Goal: Task Accomplishment & Management: Complete application form

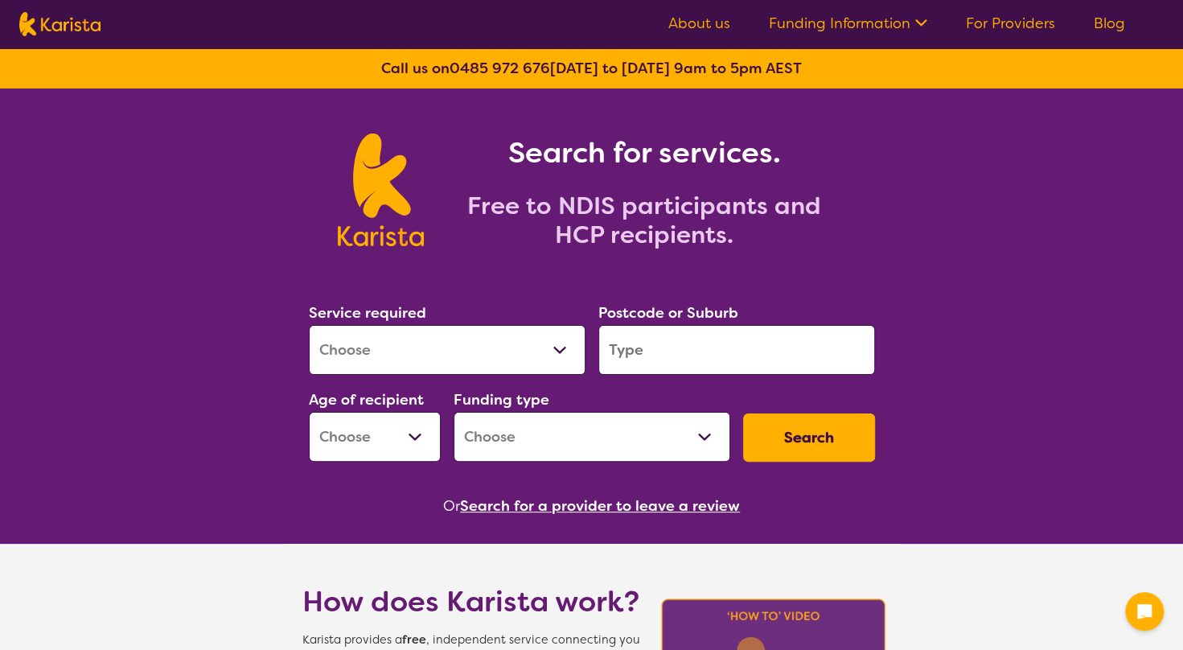
drag, startPoint x: 464, startPoint y: 354, endPoint x: 455, endPoint y: 349, distance: 10.1
click at [462, 355] on select "Allied Health Assistant Assessment (ADHD or Autism) Behaviour support Counselli…" at bounding box center [447, 350] width 277 height 50
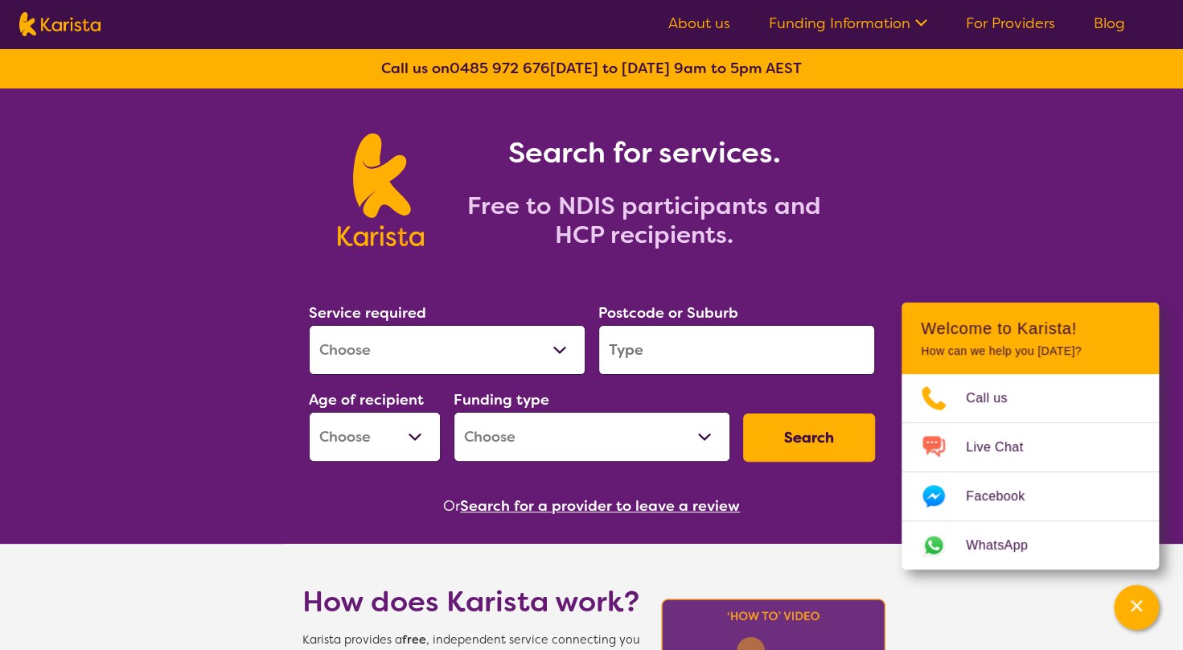
click at [304, 494] on div "Or Search for a provider to leave a review" at bounding box center [591, 506] width 579 height 24
click at [999, 25] on link "For Providers" at bounding box center [1010, 23] width 89 height 19
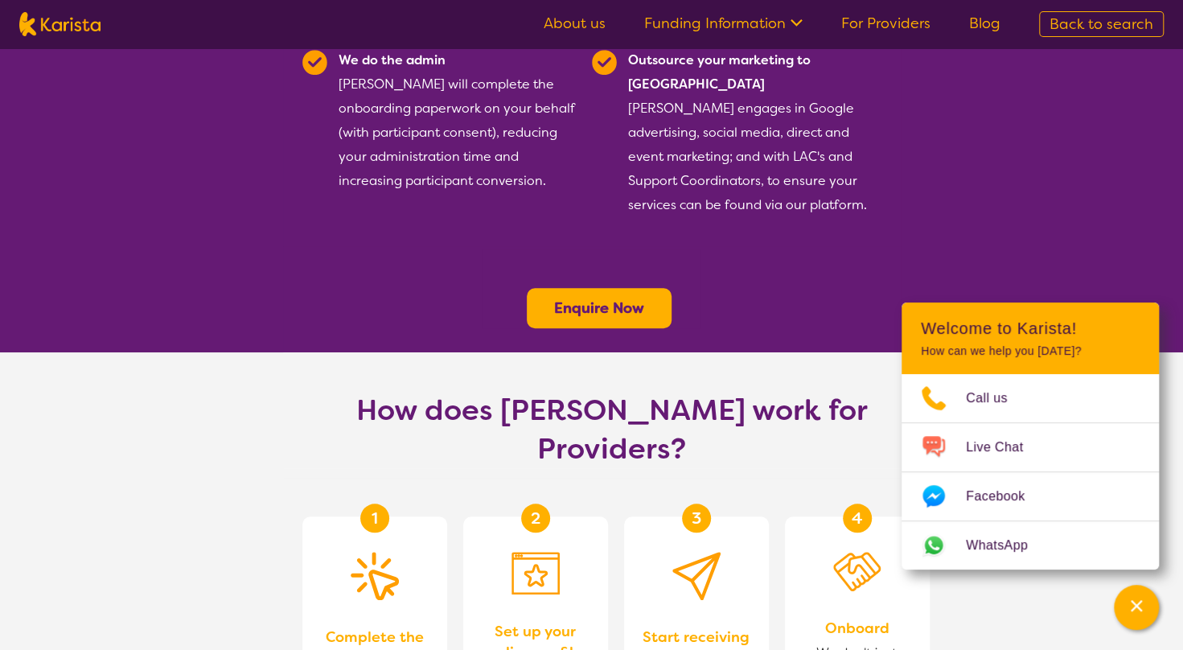
scroll to position [563, 0]
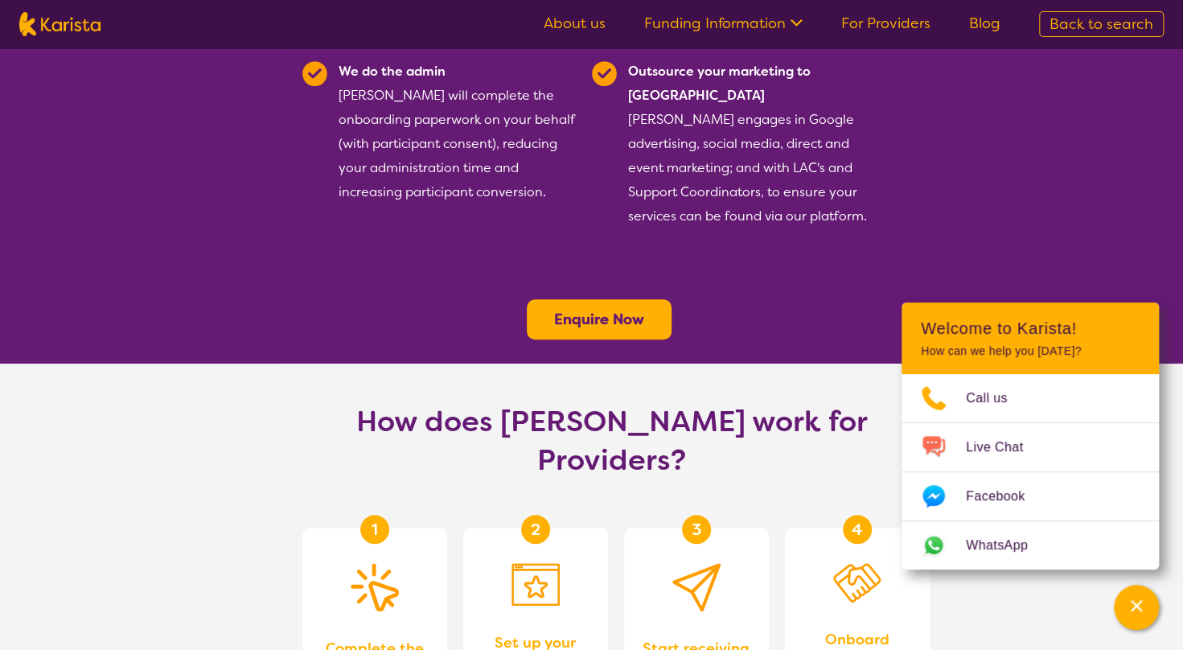
click at [590, 310] on b "Enquire Now" at bounding box center [599, 319] width 90 height 19
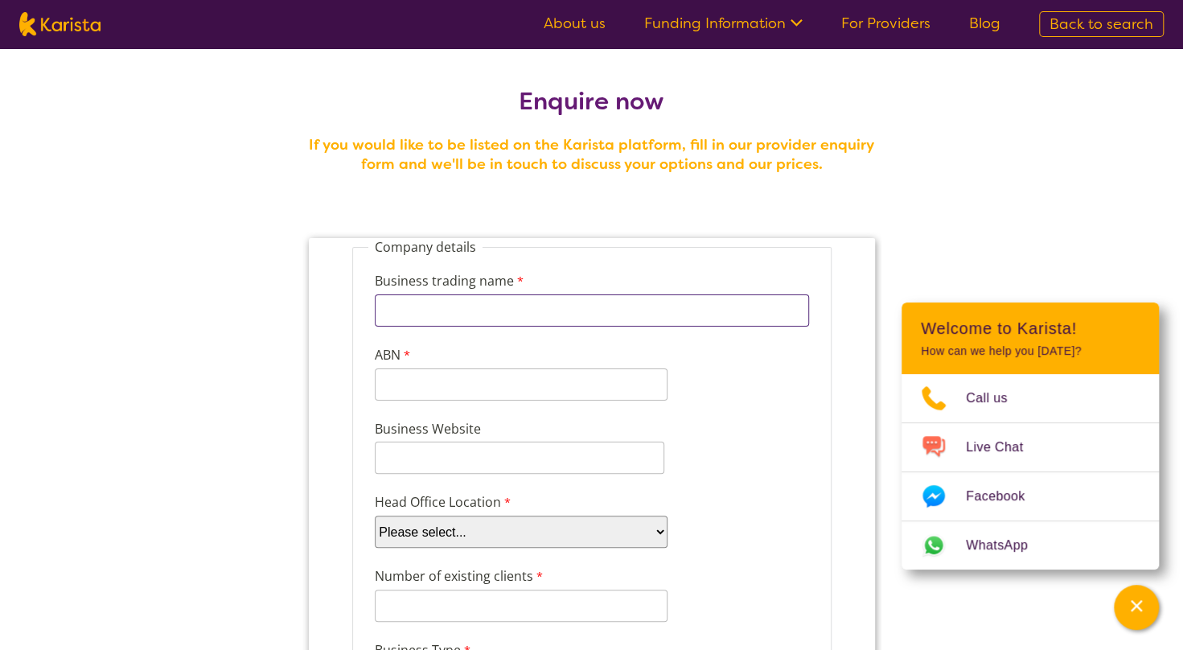
click at [495, 308] on input "Business trading name" at bounding box center [591, 310] width 434 height 32
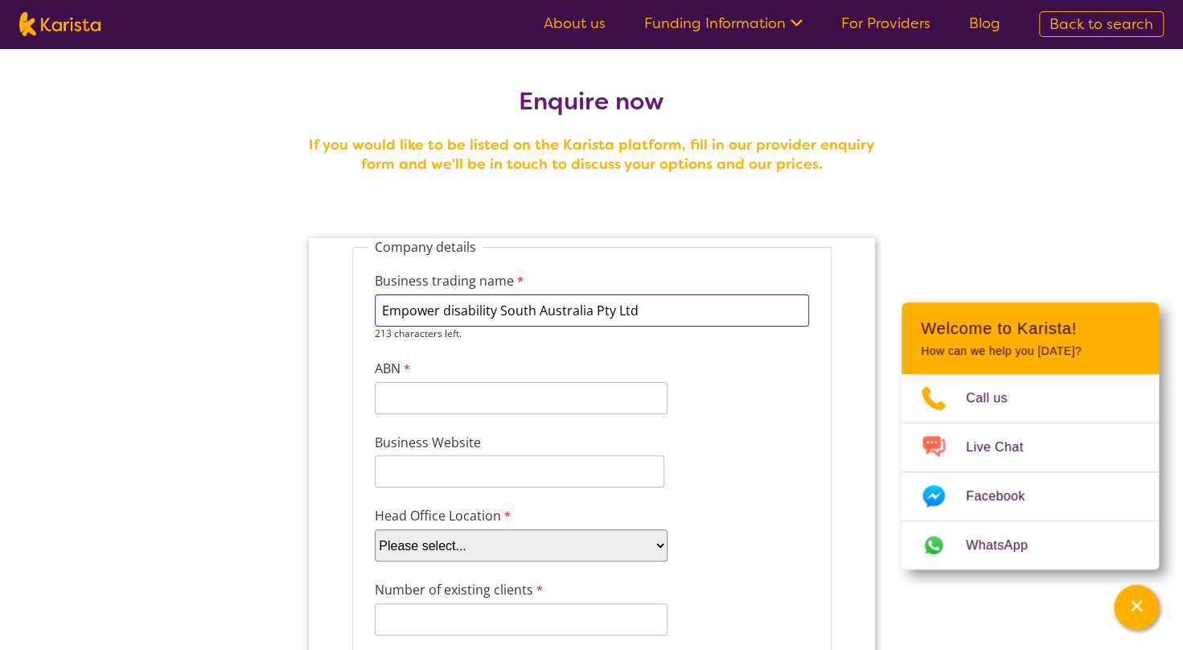
type input "Empower disability South Australia Pty Ltd"
drag, startPoint x: 652, startPoint y: 311, endPoint x: 269, endPoint y: 328, distance: 383.2
click html "Company details Business trading name Empower disability South Australia Pty Lt…"
paste input "EMPOWER DISABILITY SA PTY LTD"
type input "EMPOWER DISABILITY SA PTY LTD"
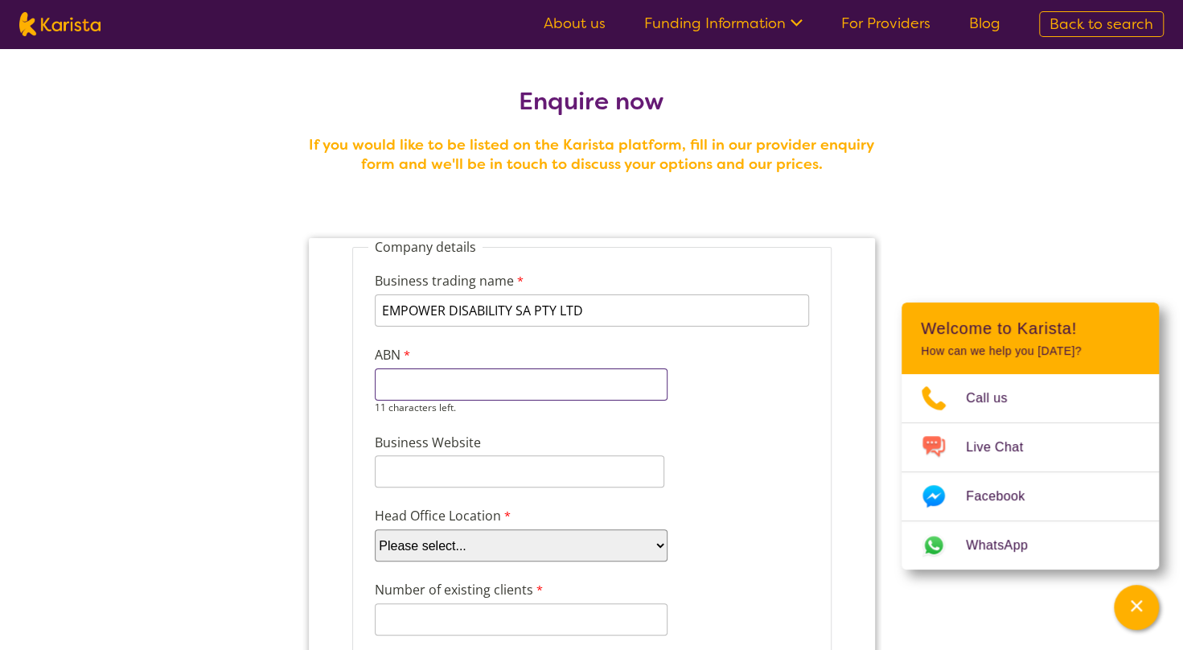
click at [477, 393] on input "ABN" at bounding box center [520, 384] width 293 height 32
paste input "EMPOWER DIS"
type input "E"
paste input "18 645 366"
type input "18 645 366"
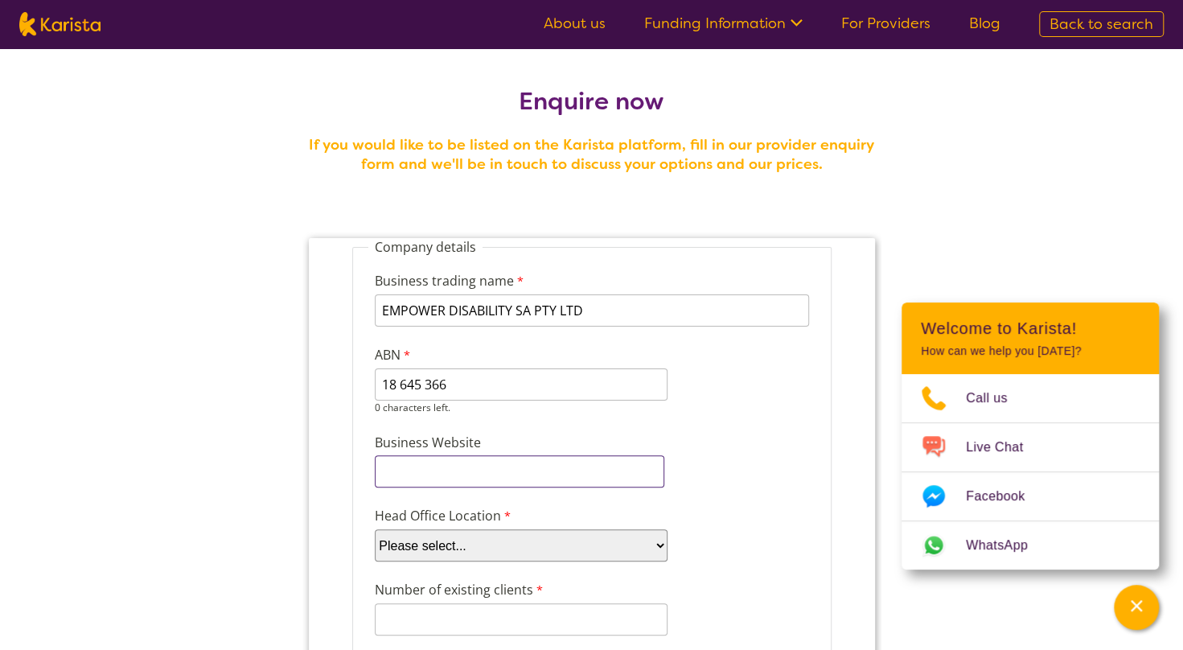
click at [471, 462] on input "Business Website" at bounding box center [519, 471] width 290 height 32
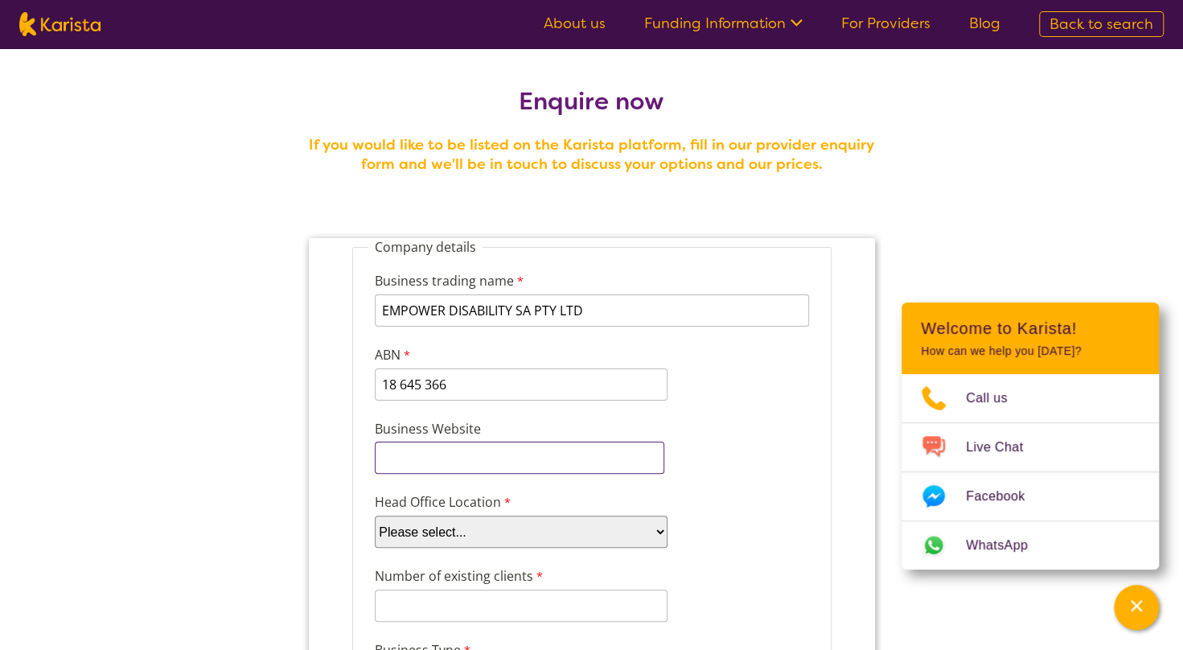
paste input "https://edsadisability.com.au/"
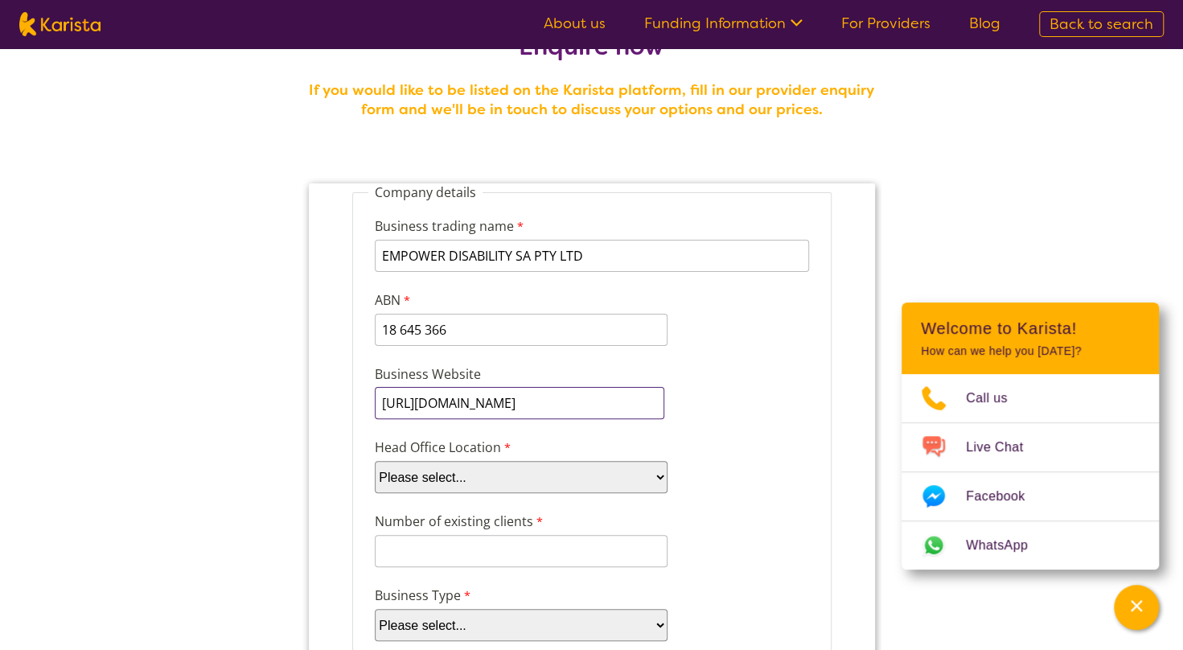
scroll to position [80, 0]
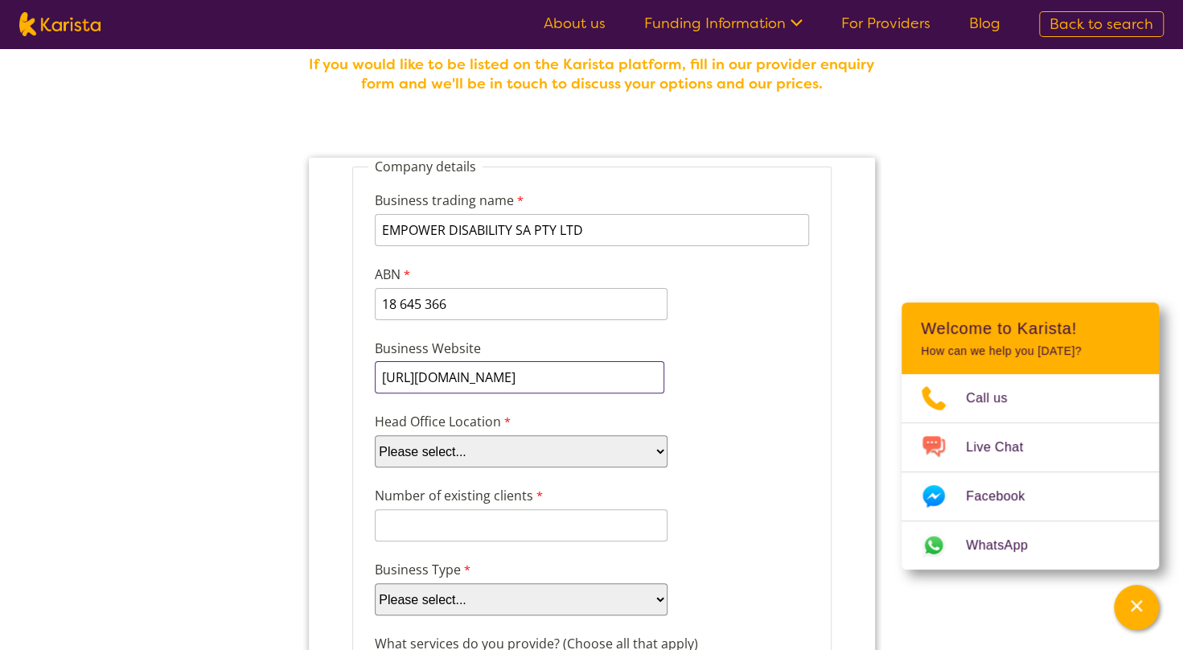
type input "https://edsadisability.com.au/"
click at [609, 454] on select "Please select... ACT NSW NT QLD SA TAS VIC WA" at bounding box center [520, 451] width 293 height 32
select select "tfa_98"
click at [374, 435] on select "Please select... ACT NSW NT QLD SA TAS VIC WA" at bounding box center [520, 451] width 293 height 32
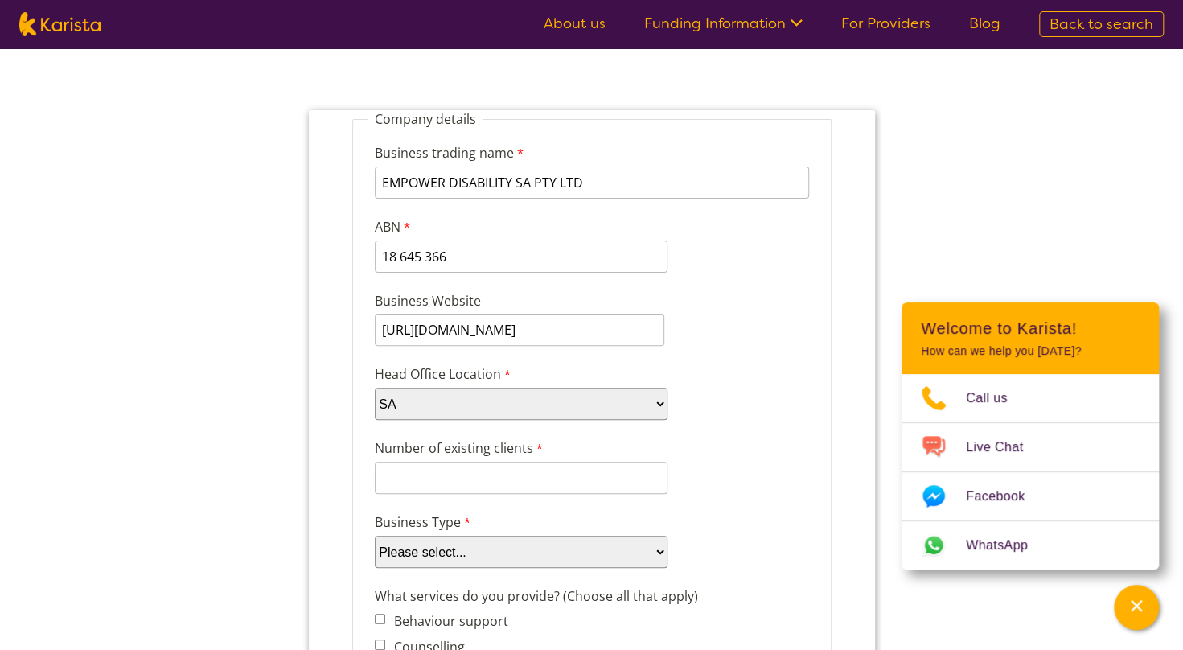
scroll to position [161, 0]
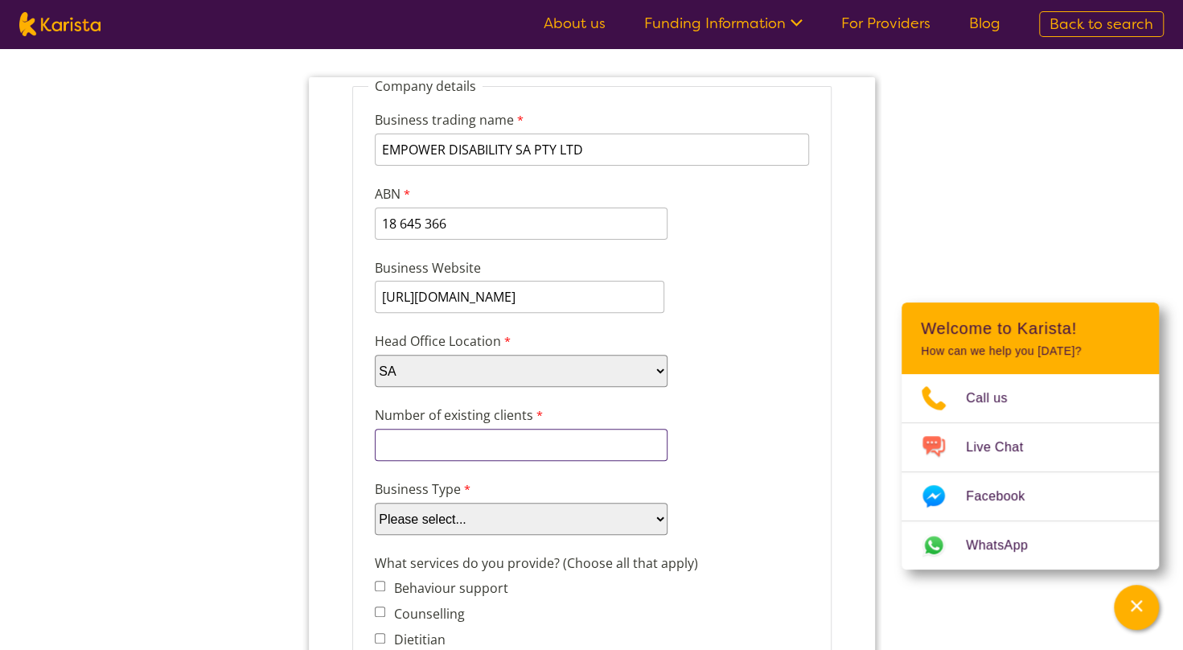
click at [559, 444] on input "Number of existing clients" at bounding box center [520, 445] width 293 height 32
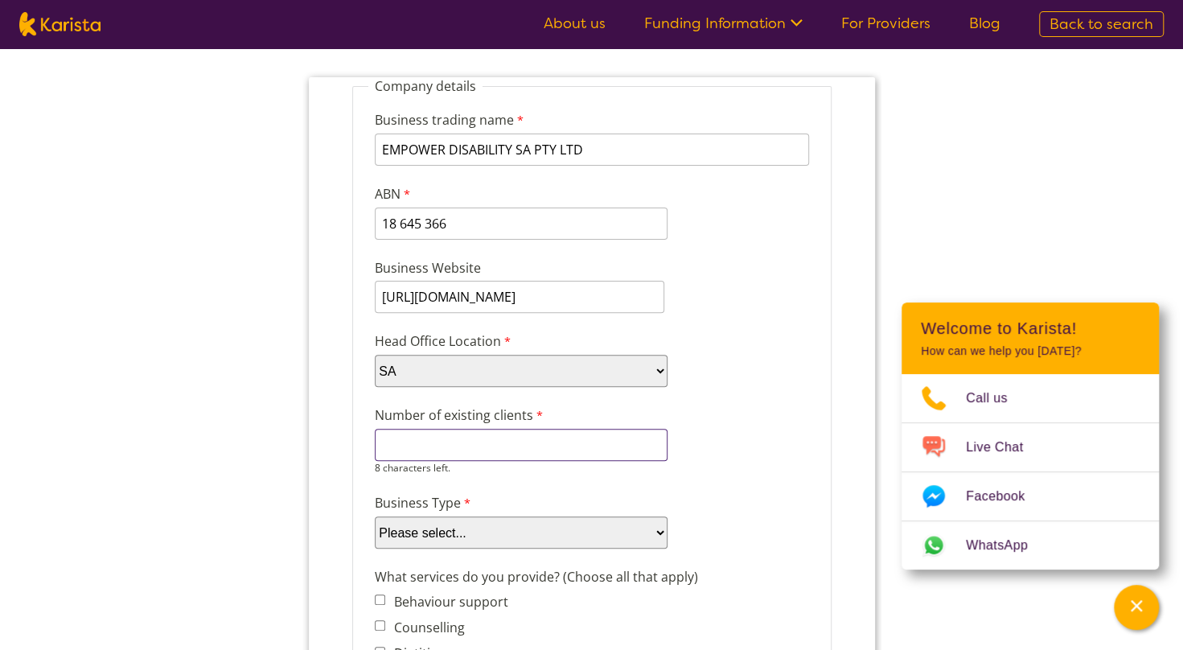
type input "8"
type input "7"
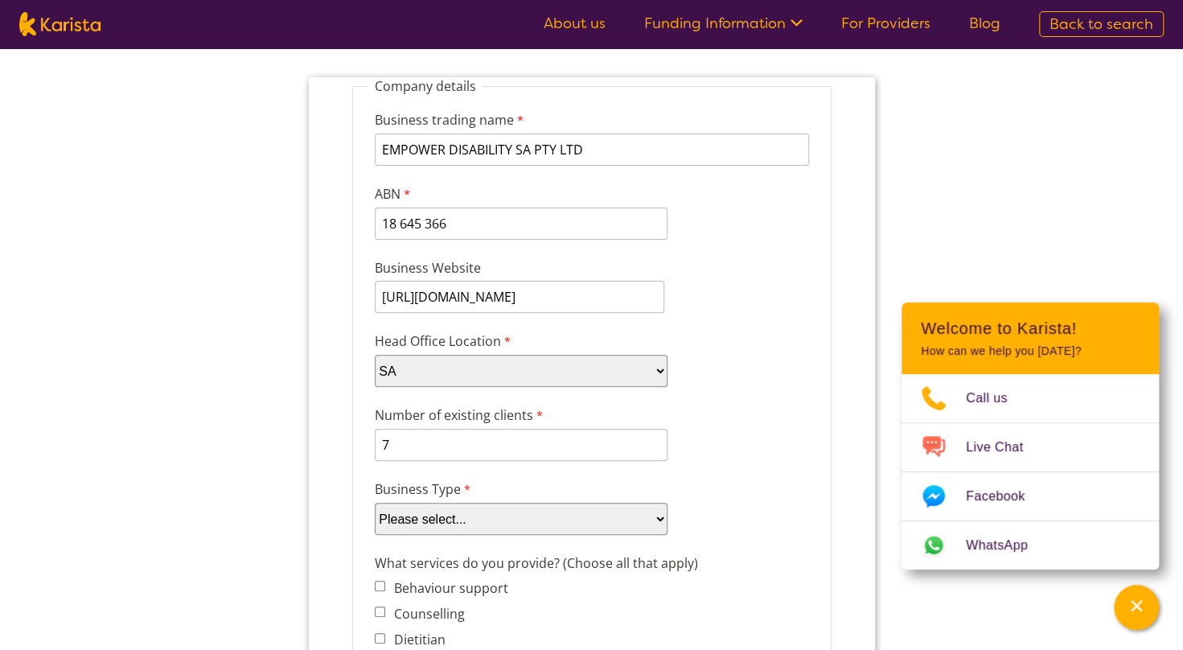
click at [711, 409] on div "Number of existing clients 7 7 characters left." at bounding box center [591, 433] width 447 height 62
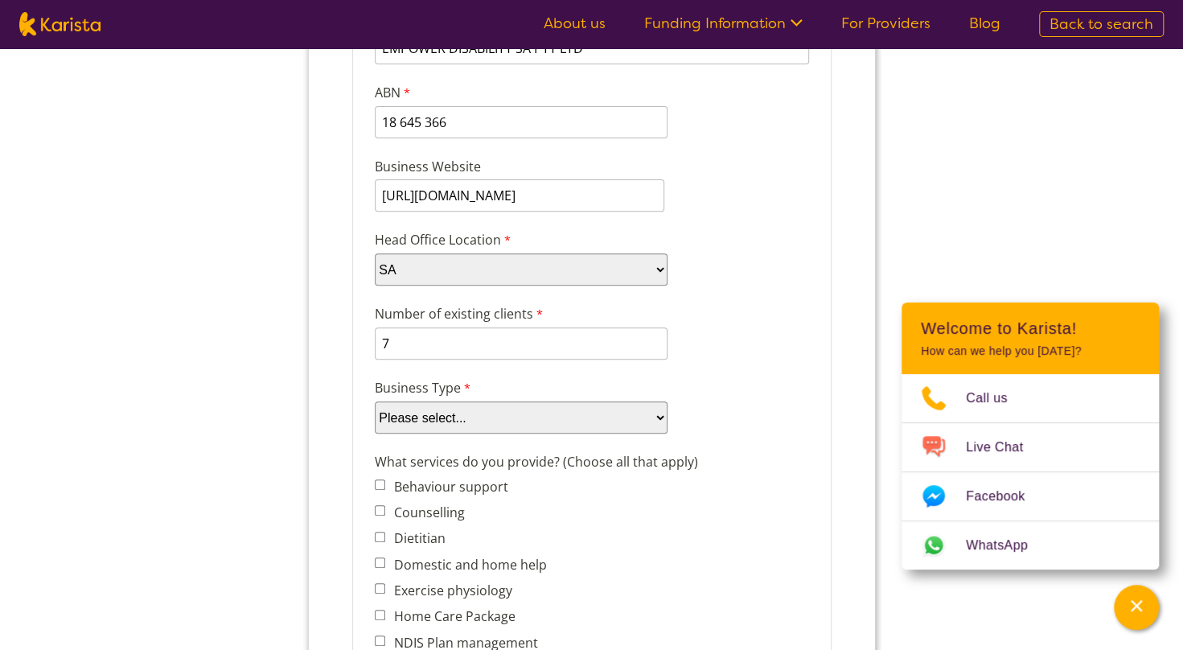
scroll to position [322, 0]
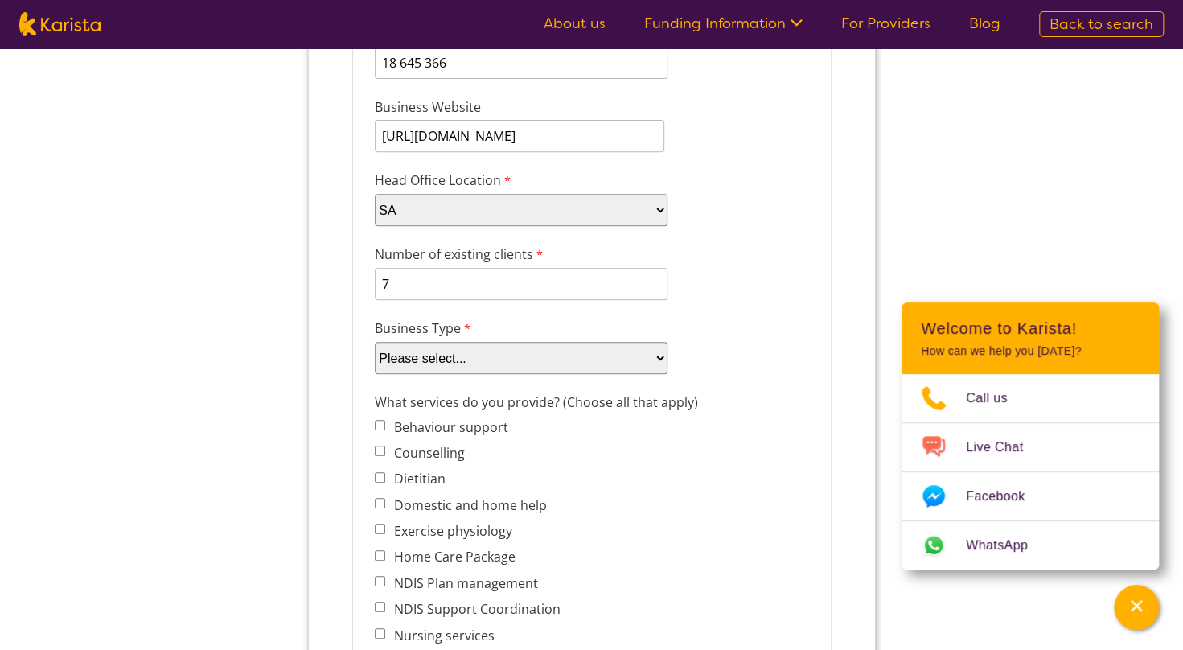
click at [561, 356] on select "Please select... Company Individual/Sole Trader Other (please specify)" at bounding box center [520, 358] width 293 height 32
select select "tfa_87"
click at [374, 374] on select "Please select... Company Individual/Sole Trader Other (please specify)" at bounding box center [520, 358] width 293 height 32
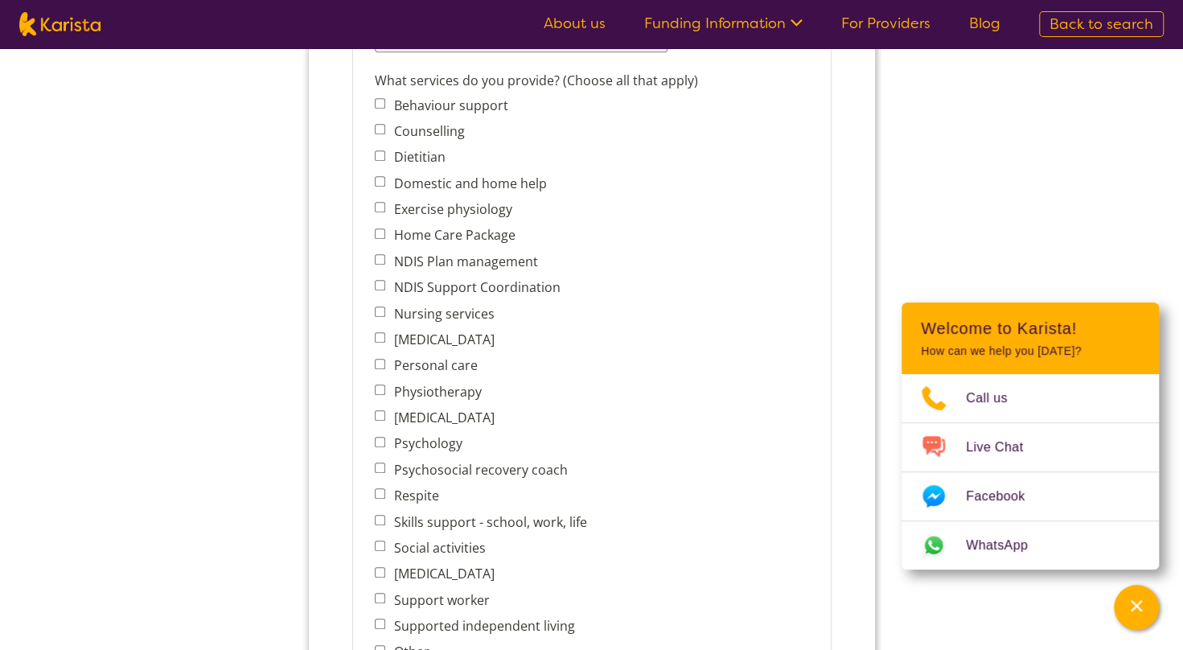
scroll to position [724, 0]
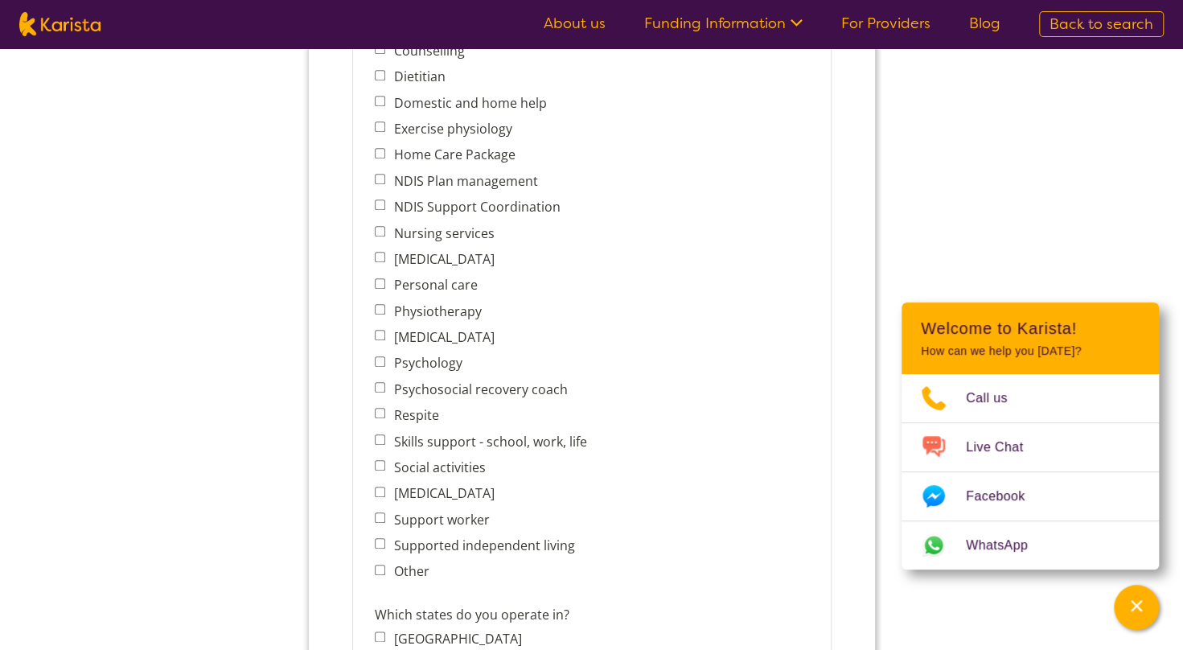
click at [394, 285] on label "Personal care" at bounding box center [432, 285] width 88 height 18
click at [384, 285] on input "Personal care" at bounding box center [379, 283] width 10 height 10
checkbox input "true"
click at [376, 234] on input "Nursing services" at bounding box center [379, 231] width 10 height 10
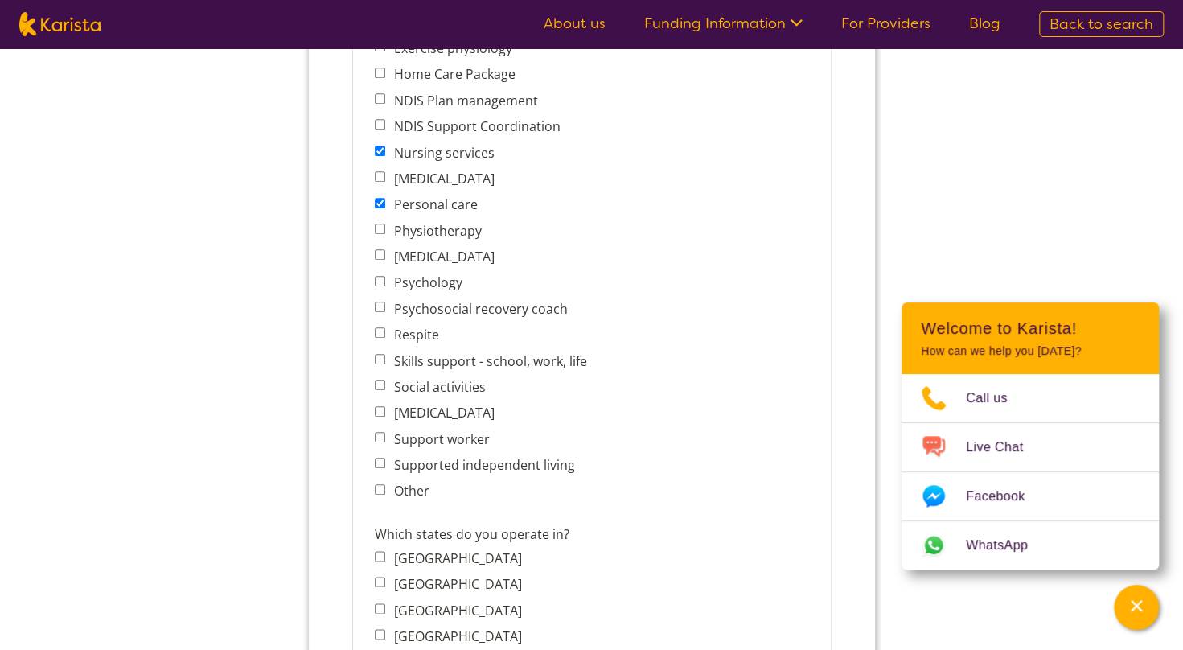
click at [379, 146] on input "Nursing services" at bounding box center [379, 151] width 10 height 10
checkbox input "false"
click at [383, 333] on input "Respite" at bounding box center [379, 332] width 10 height 10
checkbox input "true"
click at [390, 388] on label "Social activities" at bounding box center [436, 387] width 97 height 18
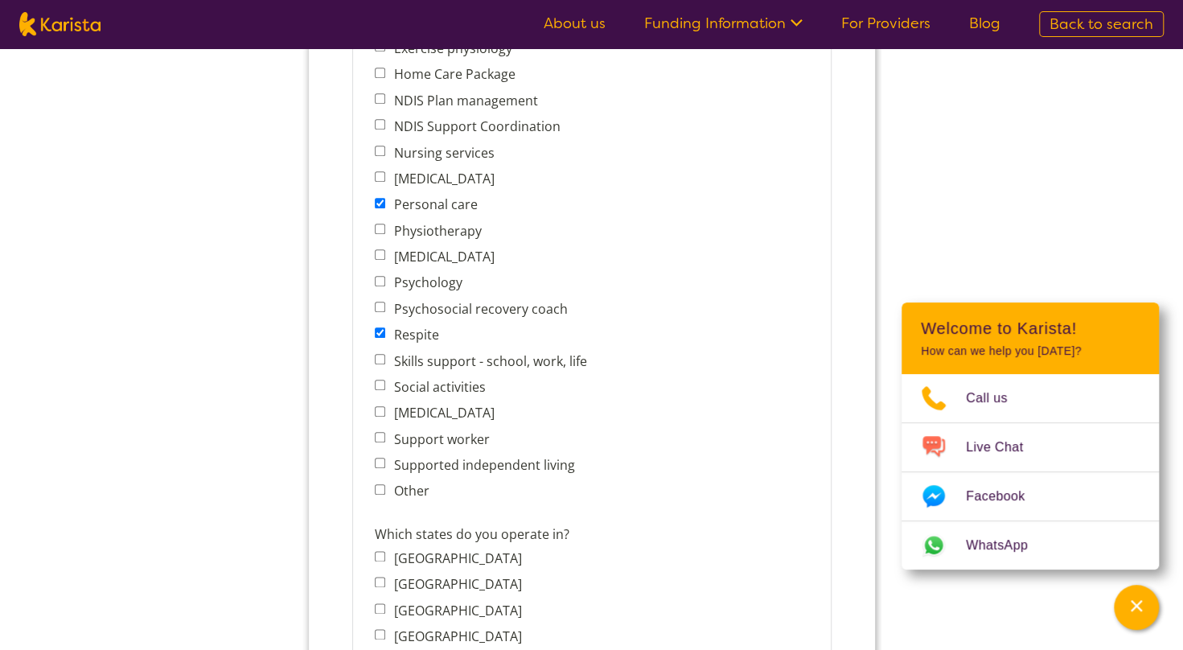
click at [384, 388] on input "Social activities" at bounding box center [379, 385] width 10 height 10
checkbox input "true"
click at [386, 442] on span "Support worker" at bounding box center [484, 439] width 221 height 23
click at [388, 438] on label "Support worker" at bounding box center [438, 439] width 101 height 18
click at [384, 438] on input "Support worker" at bounding box center [379, 437] width 10 height 10
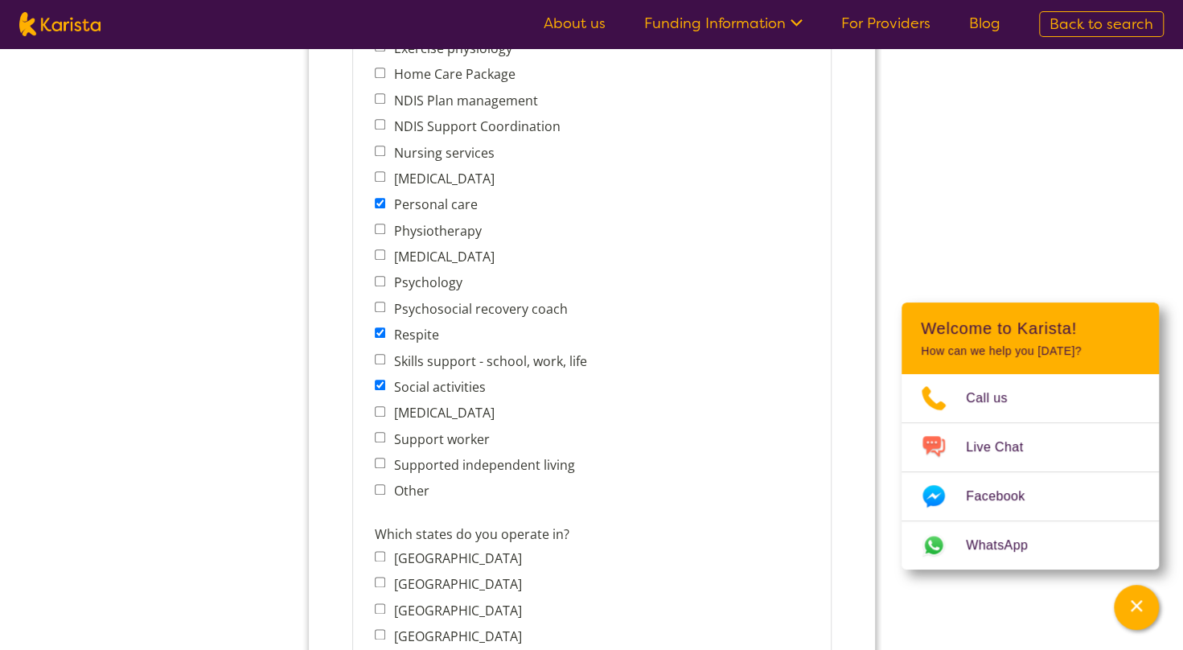
checkbox input "true"
click at [374, 463] on input "Supported independent living" at bounding box center [379, 463] width 10 height 10
checkbox input "true"
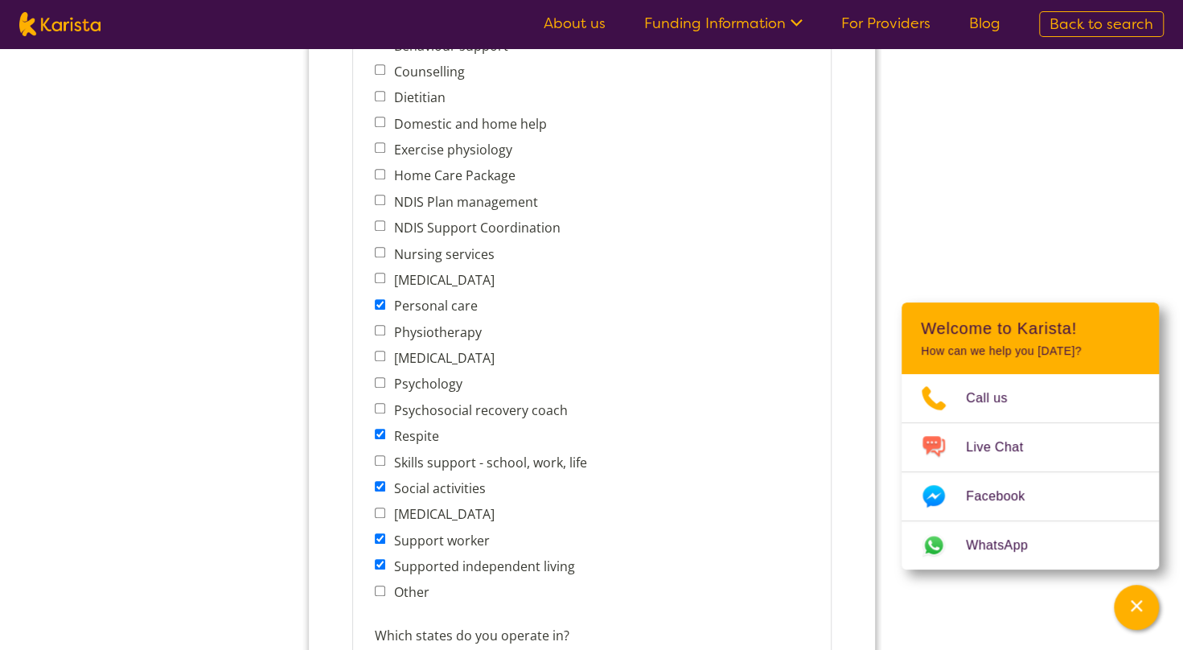
scroll to position [724, 0]
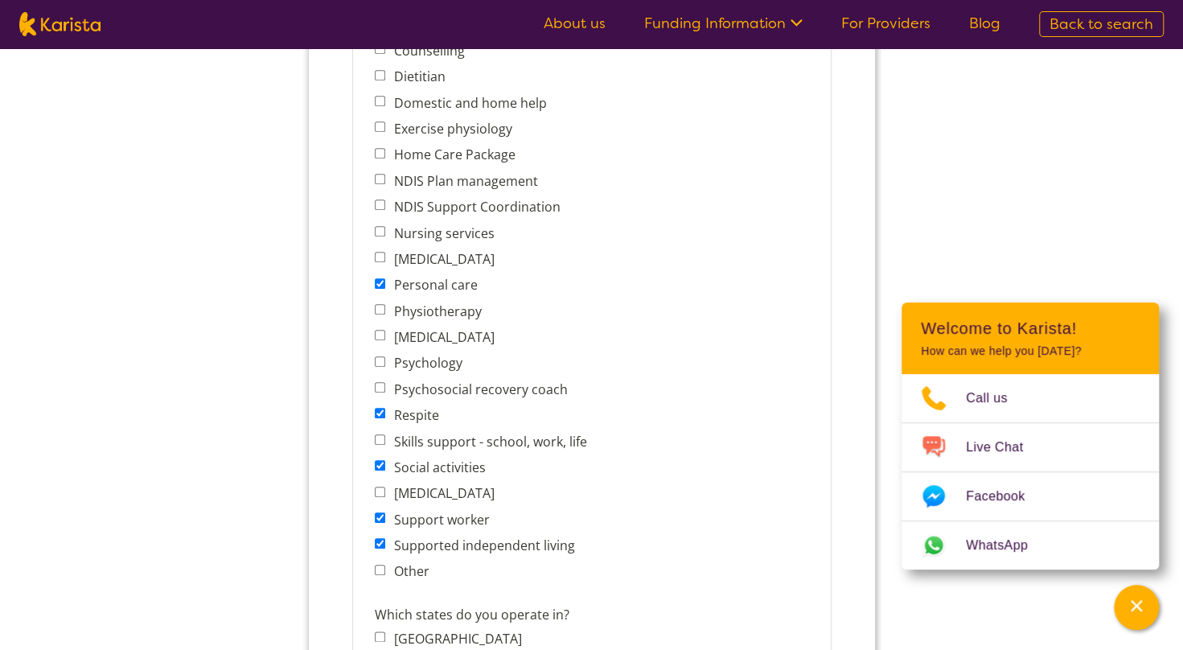
click at [381, 439] on input "Skills support - school, work, life" at bounding box center [379, 439] width 10 height 10
checkbox input "true"
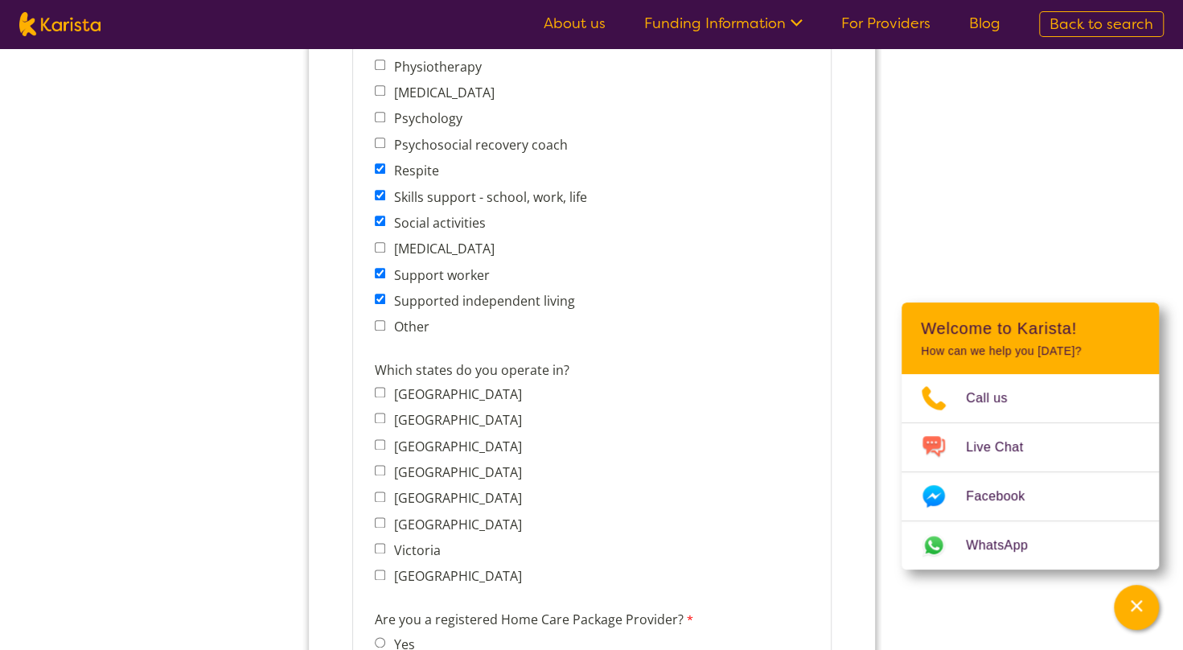
scroll to position [1046, 0]
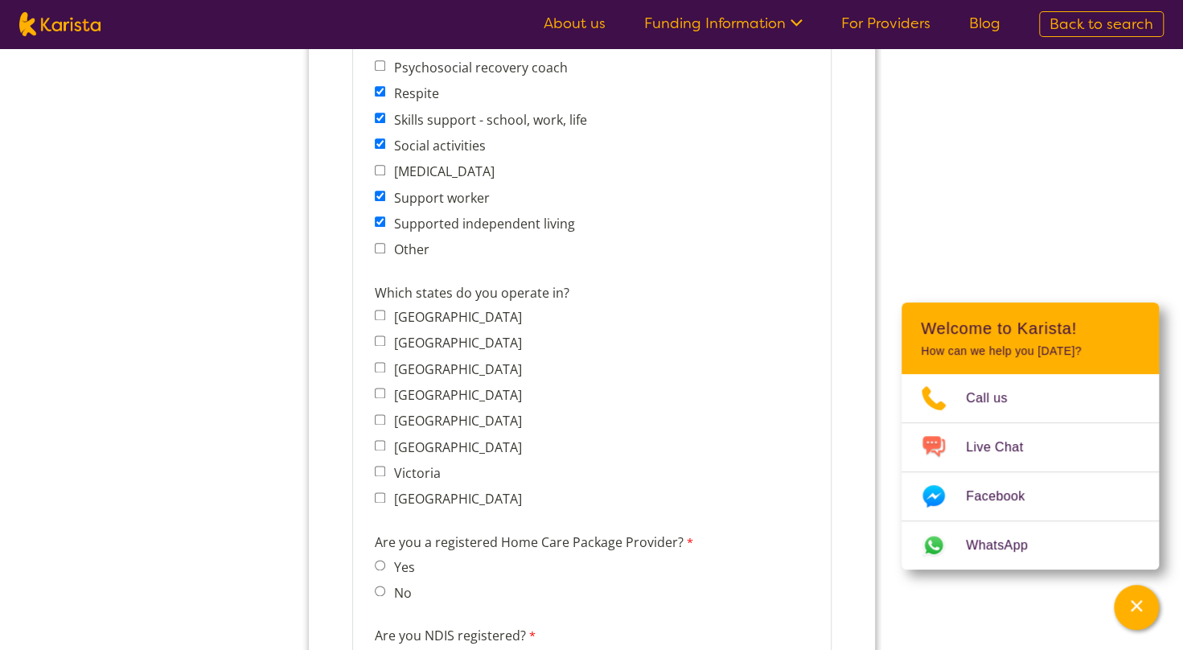
click at [385, 417] on span "South Australia" at bounding box center [452, 420] width 156 height 23
click at [372, 417] on div "Which states do you operate in? Australian Capital Territory New South Wales No…" at bounding box center [474, 398] width 212 height 237
click at [376, 420] on input "South Australia" at bounding box center [379, 419] width 10 height 10
checkbox input "true"
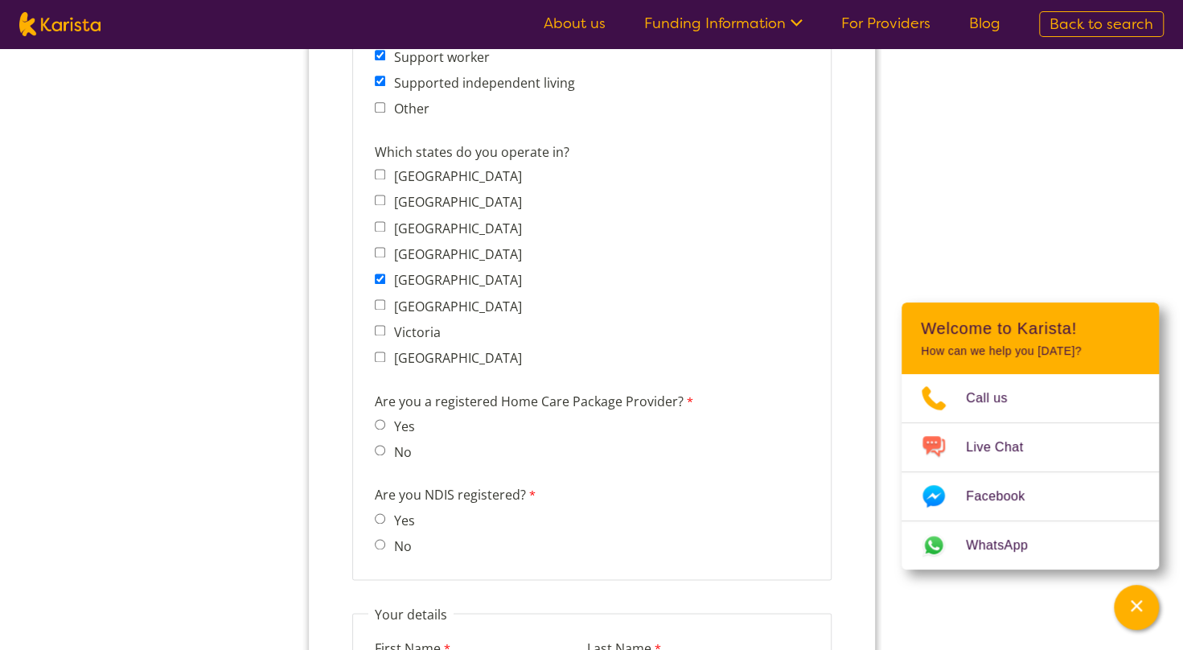
scroll to position [1287, 0]
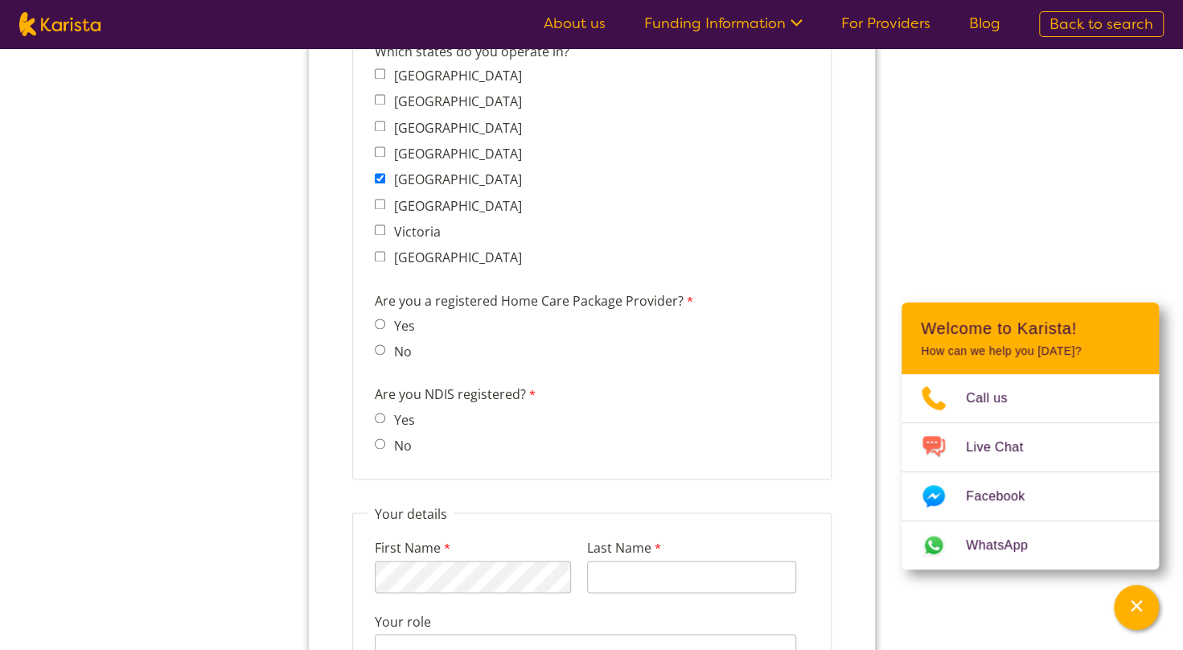
click at [380, 351] on input "No" at bounding box center [379, 349] width 10 height 10
radio input "true"
click at [382, 414] on input "Yes" at bounding box center [379, 418] width 10 height 10
radio input "true"
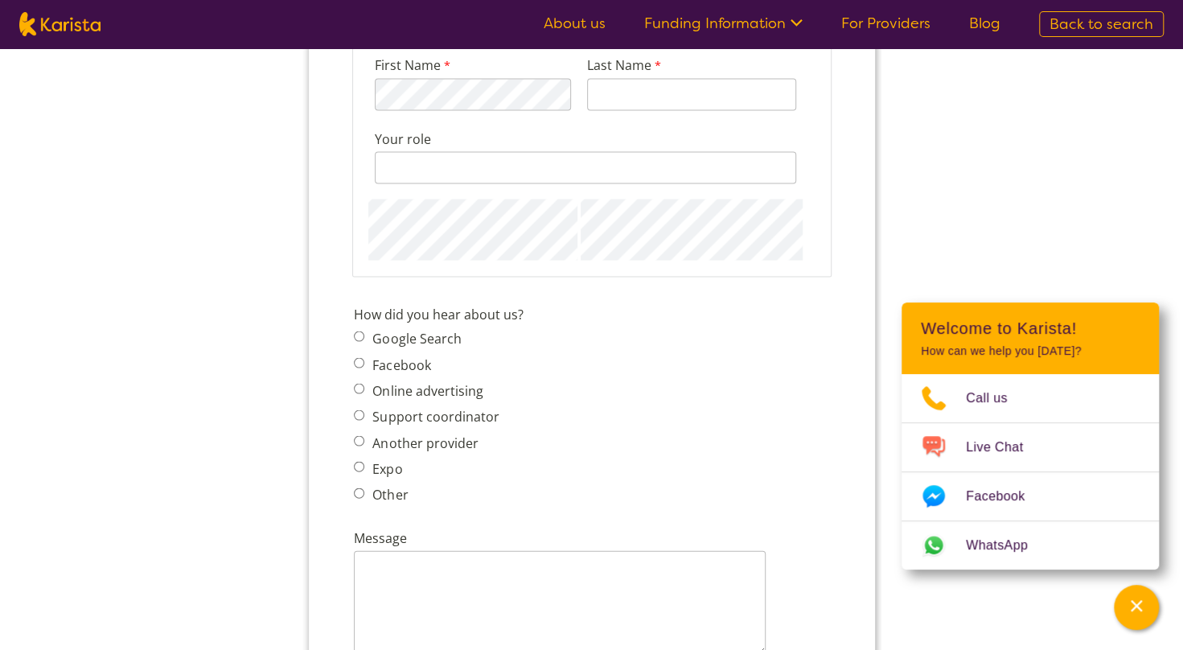
scroll to position [1689, 0]
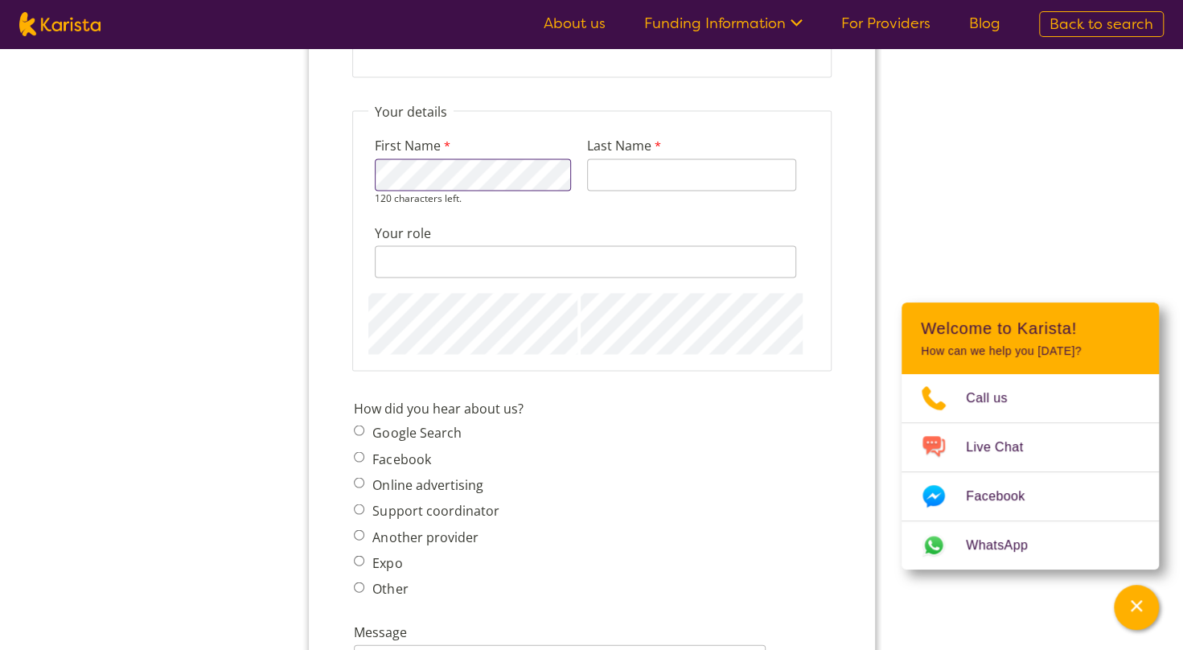
type input "Kumar"
click at [425, 269] on div "128 characters left." at bounding box center [584, 261] width 421 height 32
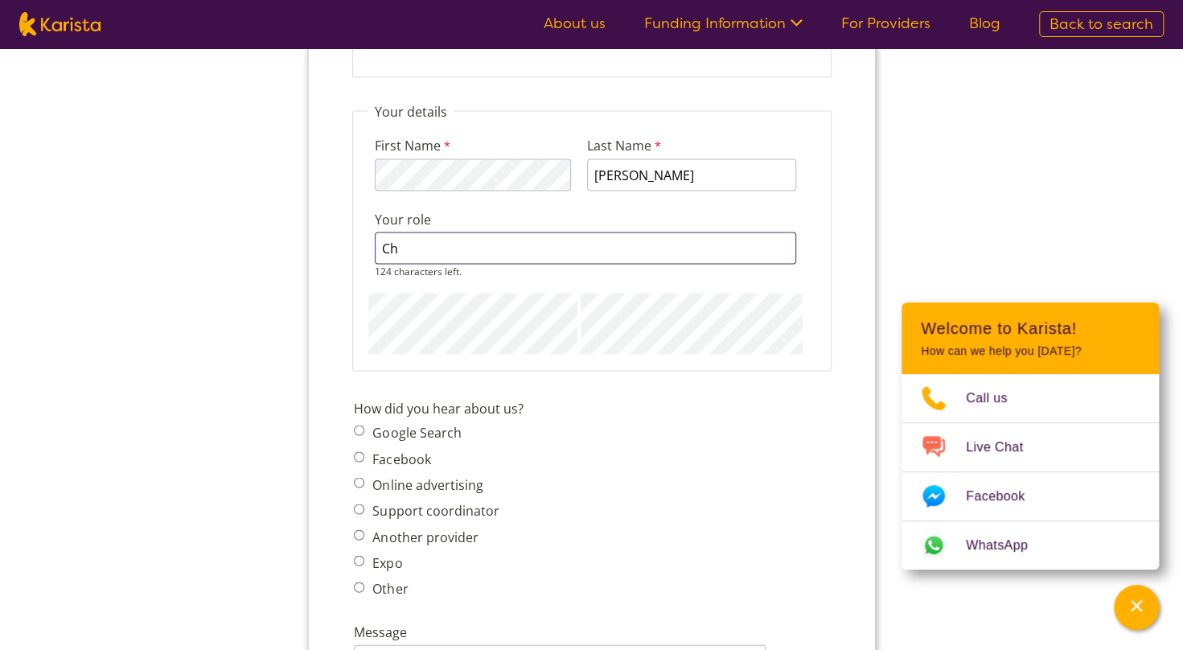
type input "C"
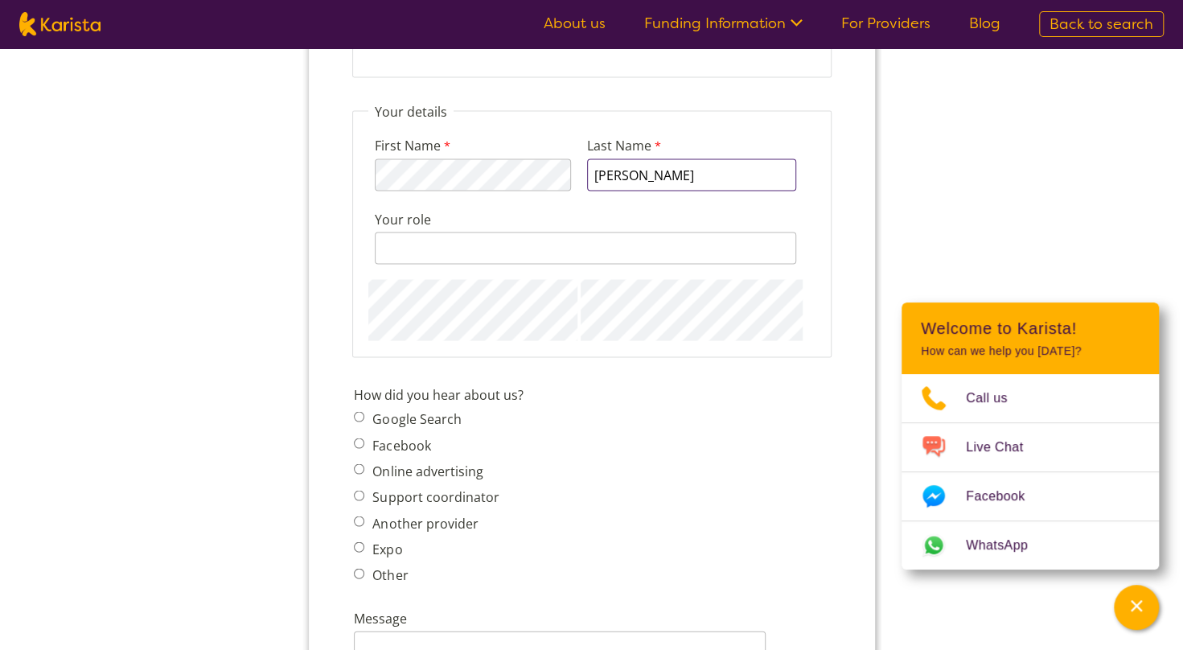
click at [669, 176] on input "Kumar" at bounding box center [690, 174] width 209 height 32
type input "K"
type input "Walia"
drag, startPoint x: 492, startPoint y: 246, endPoint x: 485, endPoint y: 253, distance: 10.2
click at [492, 247] on input "Your role" at bounding box center [584, 248] width 421 height 32
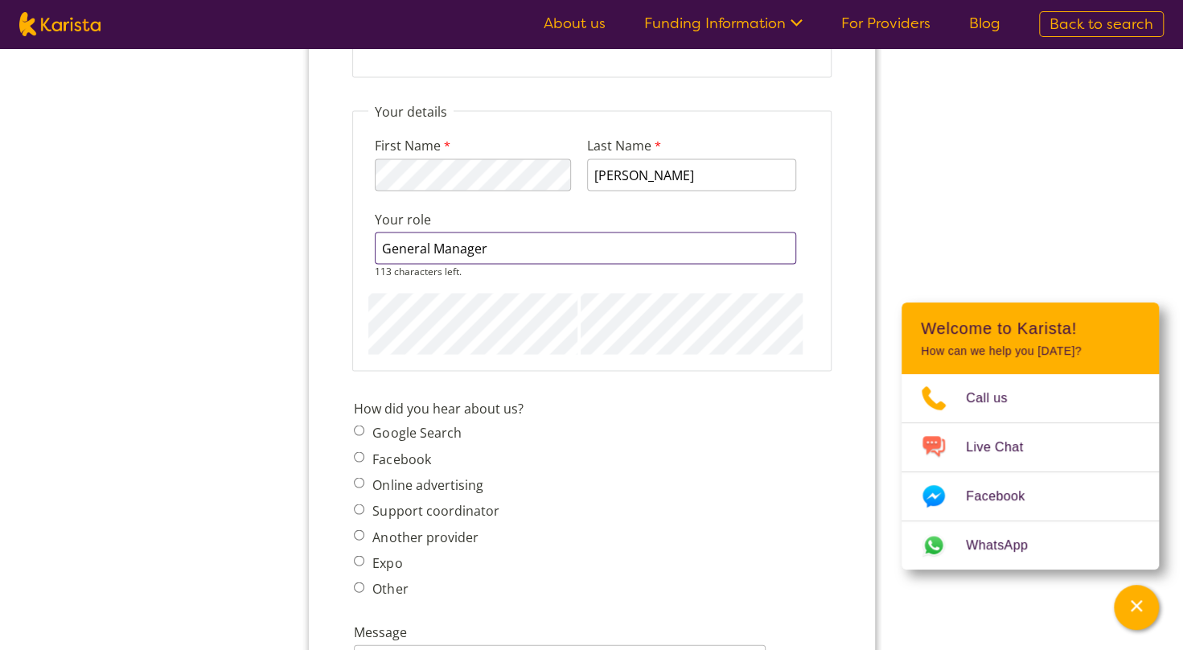
type input "General Manager"
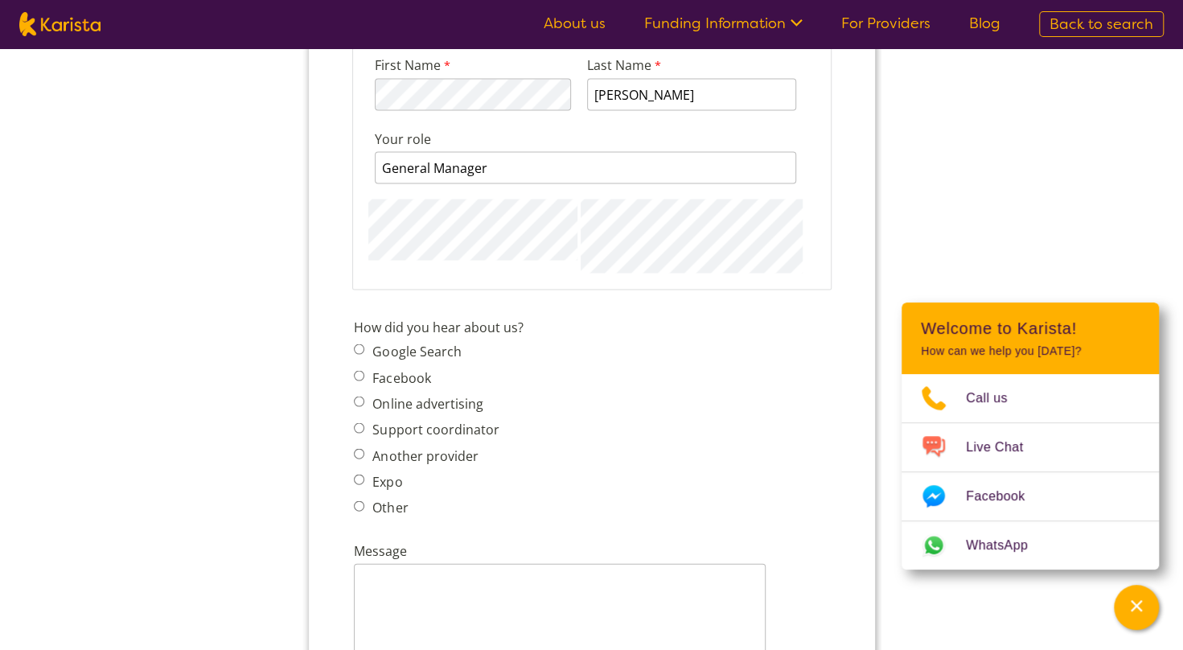
scroll to position [1850, 0]
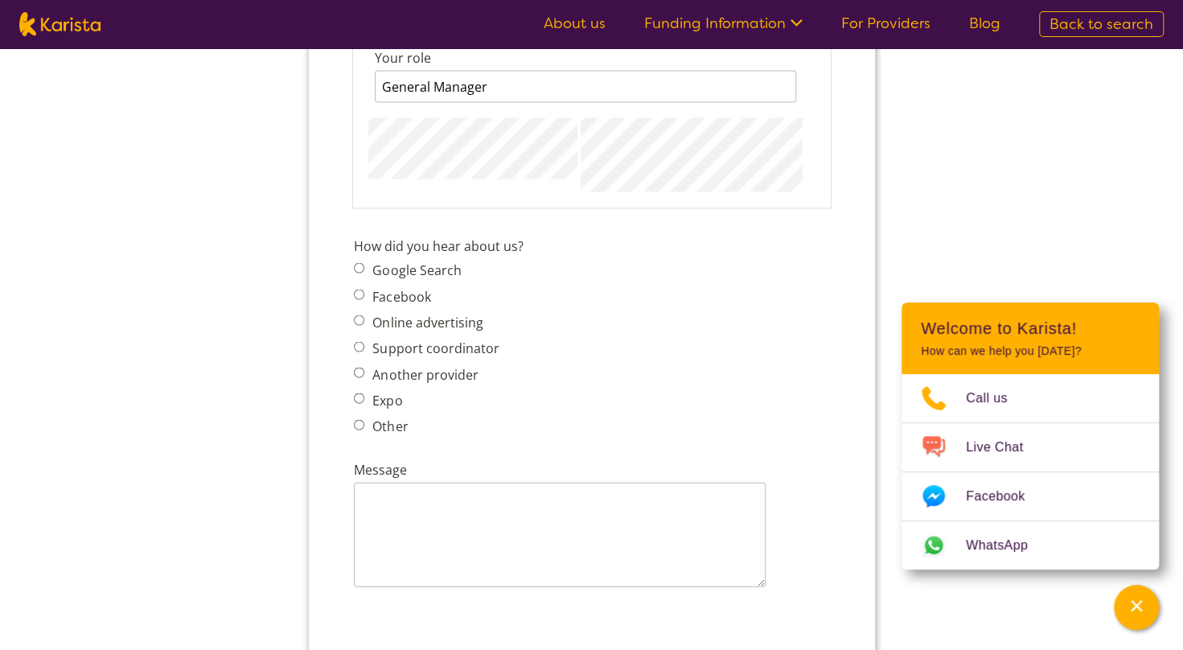
click at [372, 349] on span "Google Search Facebook Online advertising Support coordinator Another provider …" at bounding box center [430, 348] width 154 height 179
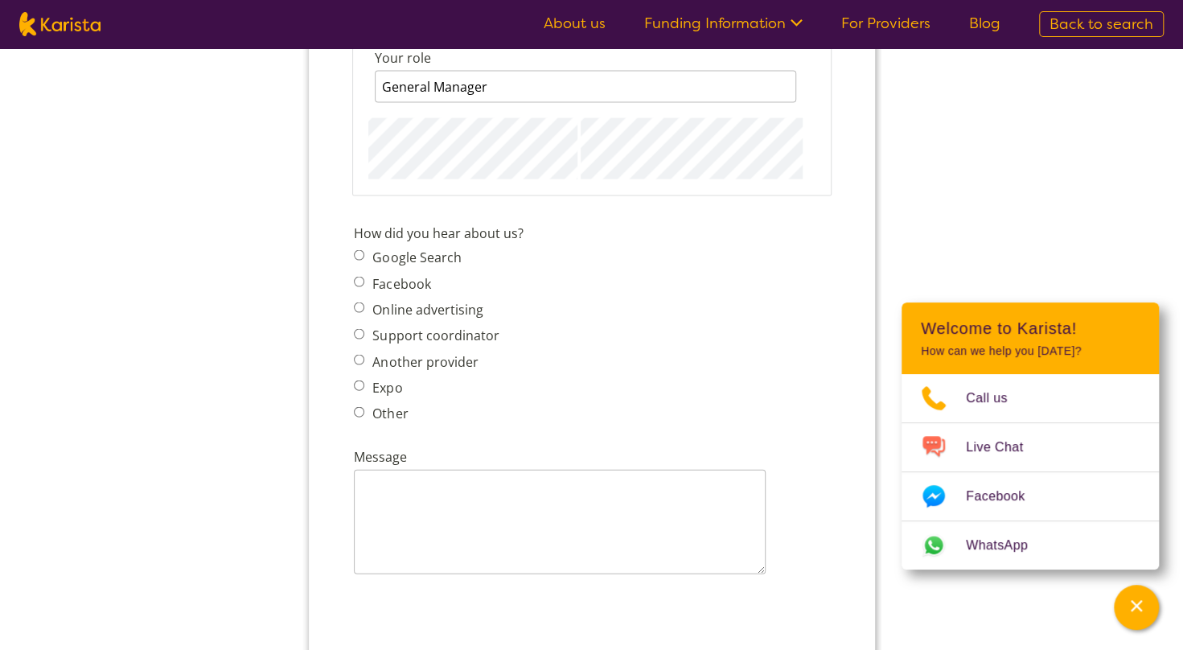
click at [377, 335] on label "Support coordinator" at bounding box center [432, 336] width 131 height 18
click at [364, 335] on input "Support coordinator" at bounding box center [358, 334] width 10 height 10
radio input "true"
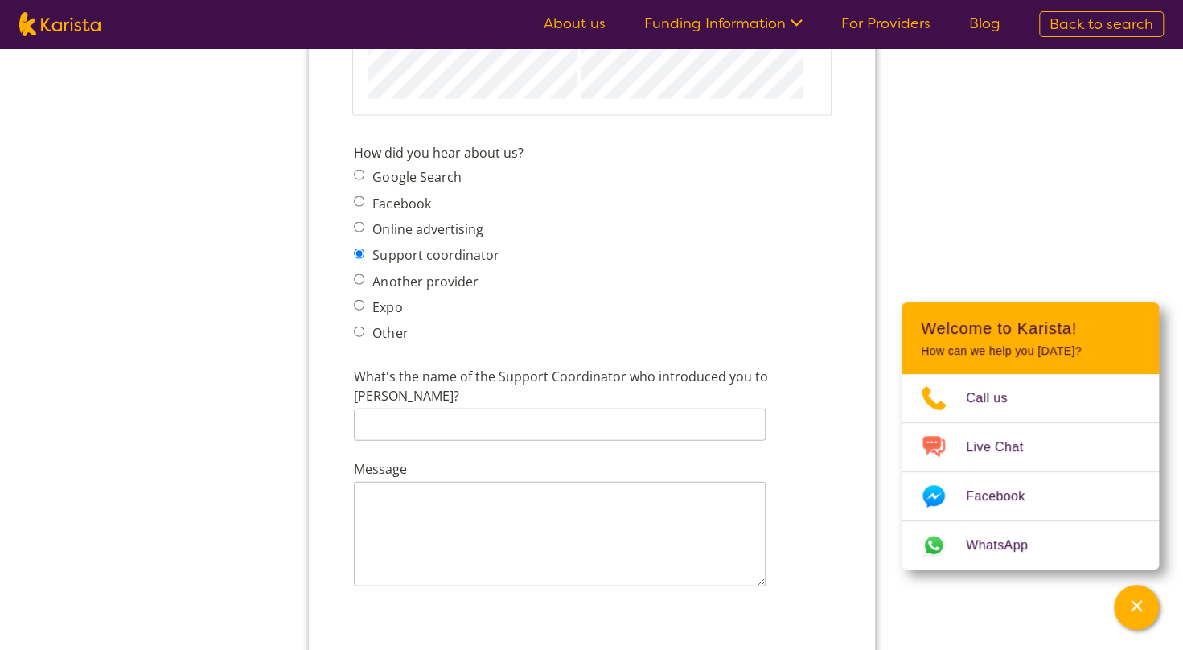
click at [384, 282] on label "Another provider" at bounding box center [422, 282] width 110 height 18
click at [364, 282] on input "Another provider" at bounding box center [358, 279] width 10 height 10
radio input "true"
click at [358, 175] on input "Google Search" at bounding box center [358, 175] width 10 height 10
radio input "true"
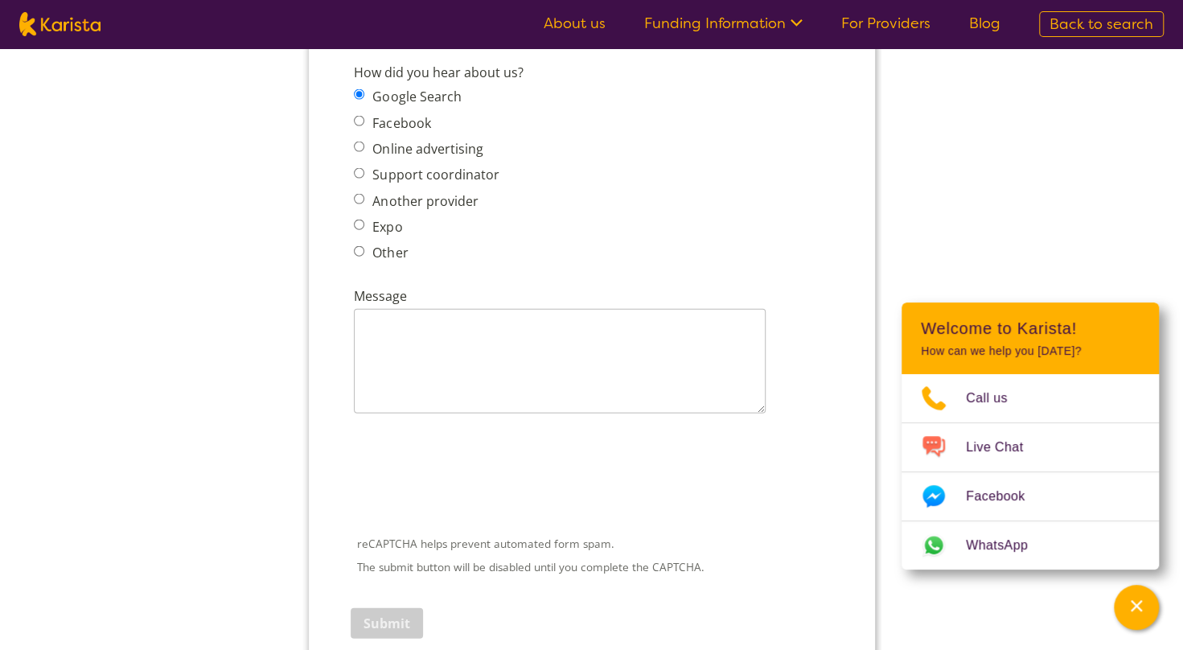
scroll to position [2172, 0]
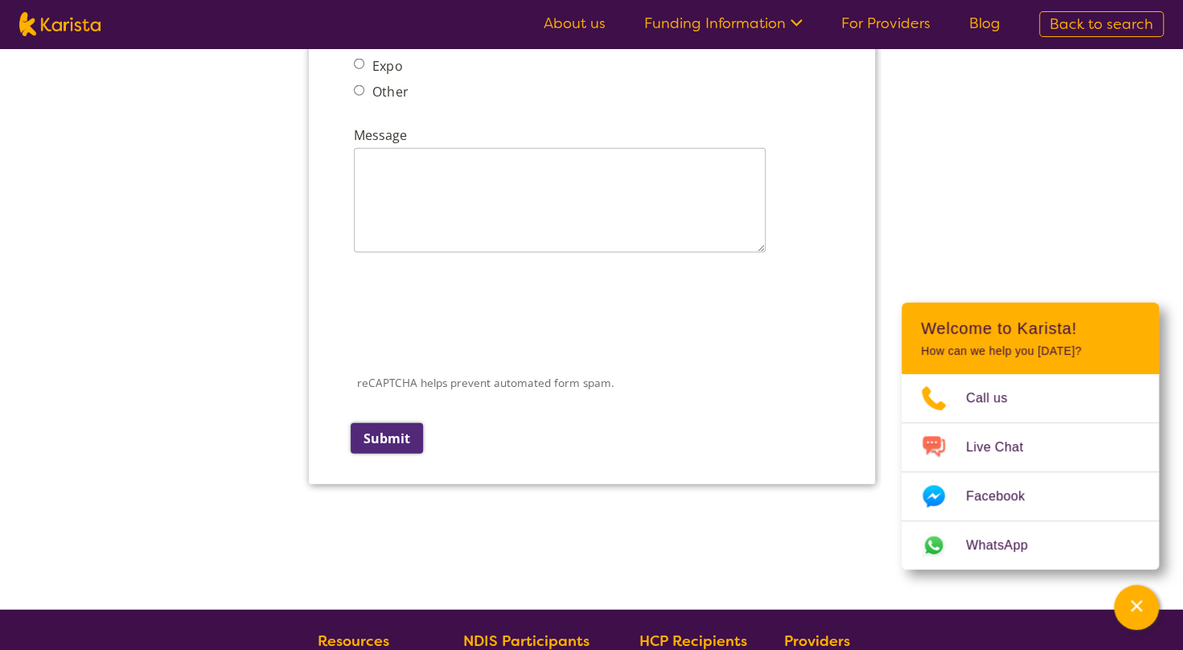
click at [385, 426] on input "Submit" at bounding box center [386, 438] width 72 height 31
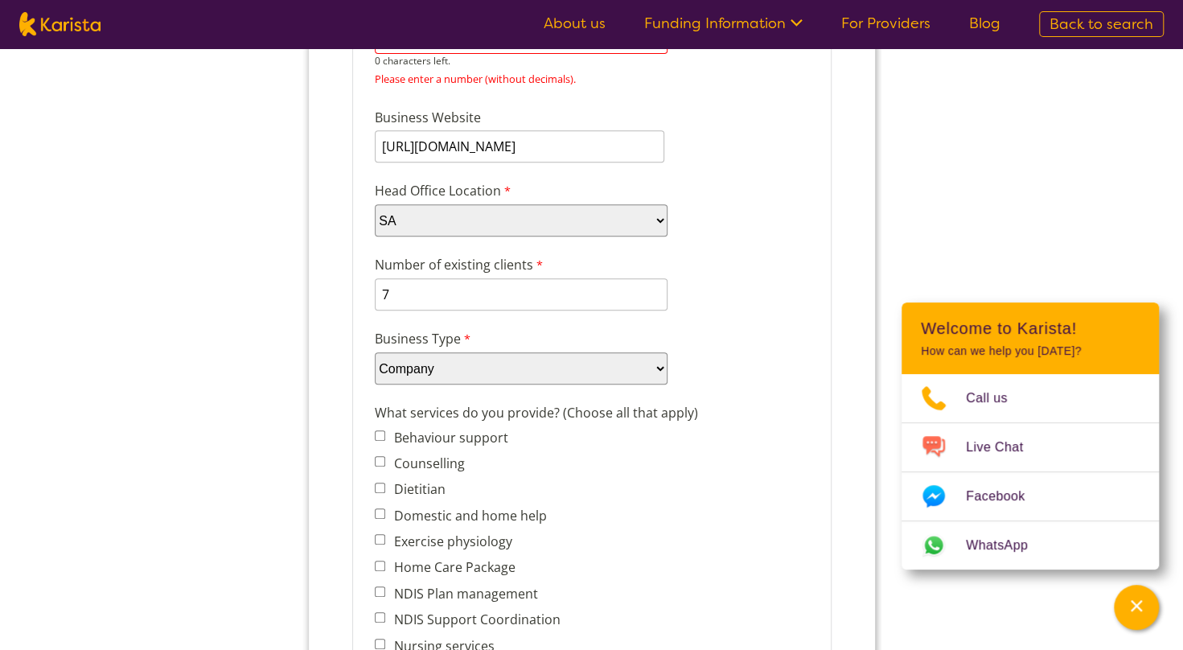
scroll to position [1, 0]
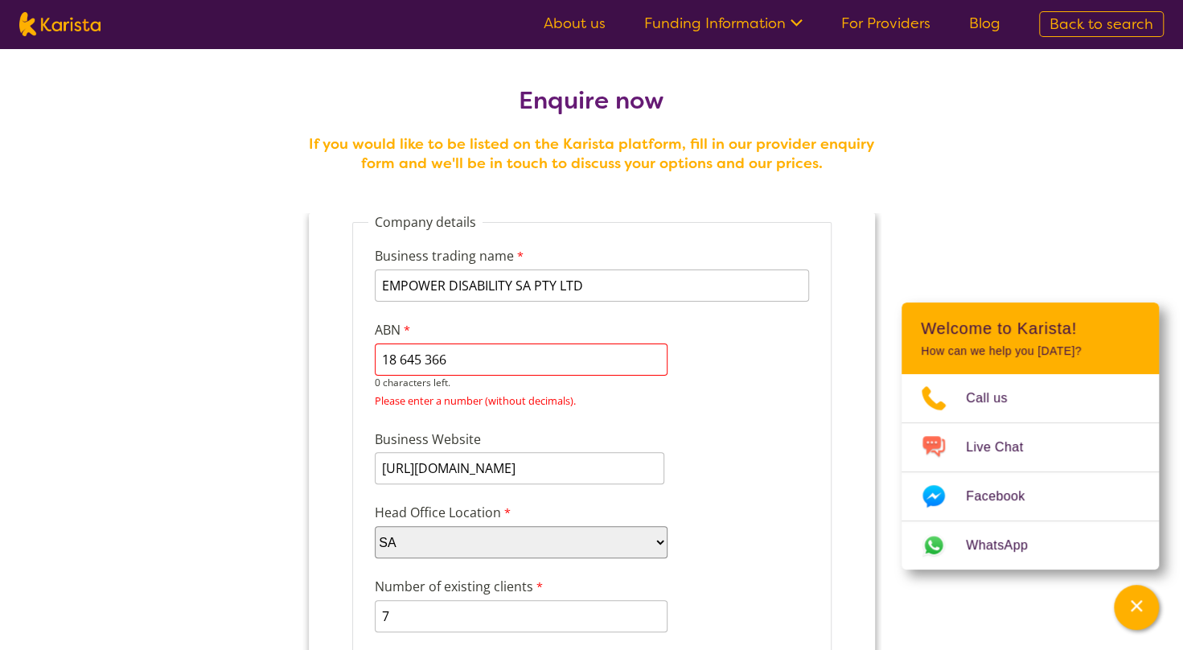
drag, startPoint x: 406, startPoint y: 361, endPoint x: 406, endPoint y: 372, distance: 11.3
click at [406, 360] on input "18 645 366" at bounding box center [520, 359] width 293 height 32
click at [421, 365] on input "18645 366" at bounding box center [520, 359] width 293 height 32
click at [548, 358] on input "18645366" at bounding box center [520, 359] width 293 height 32
click at [610, 397] on div "Please enter a number (without decimals)." at bounding box center [520, 400] width 293 height 22
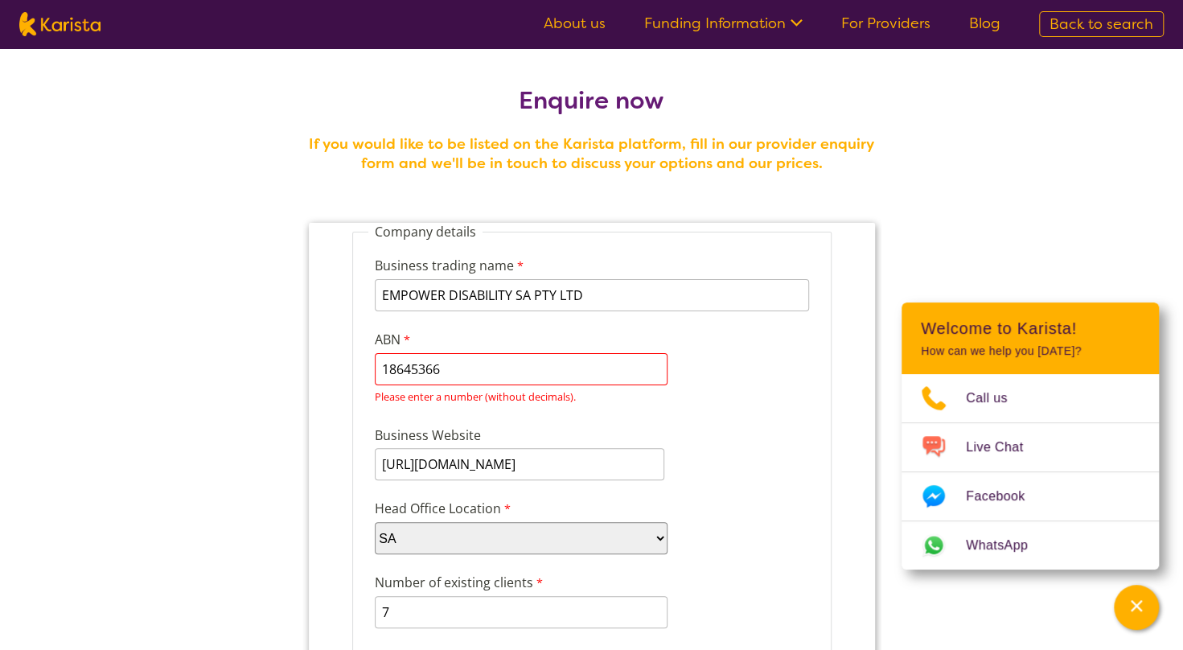
scroll to position [11, 0]
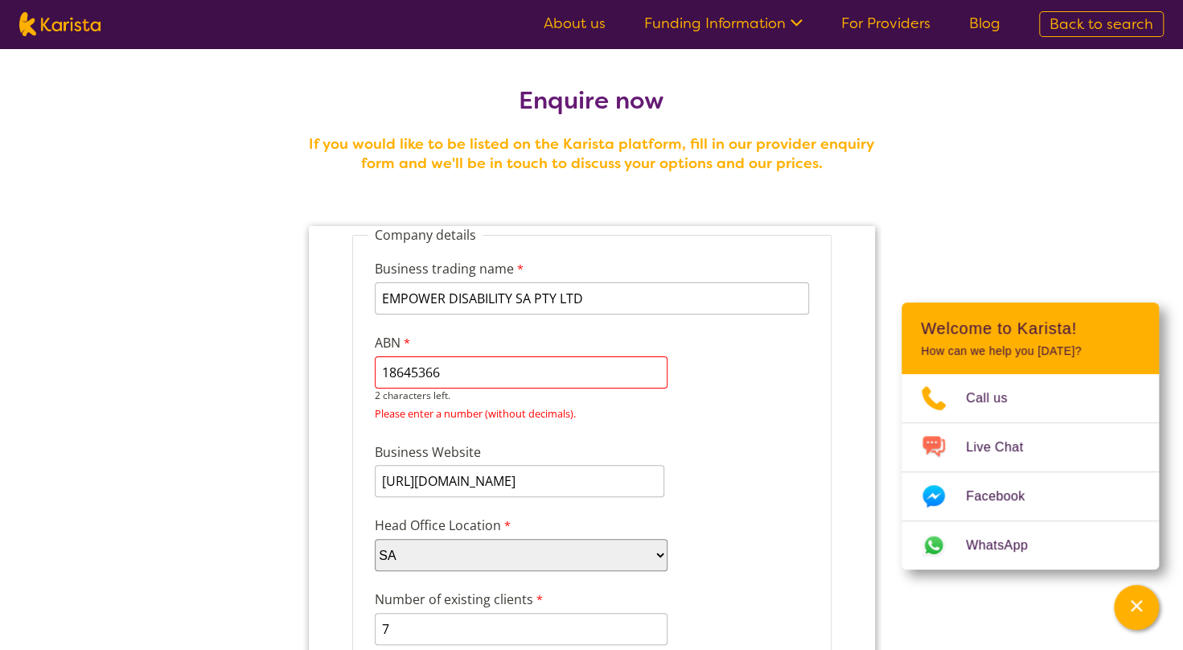
click at [384, 371] on input "18645366" at bounding box center [520, 372] width 293 height 32
click at [446, 366] on input "18645366" at bounding box center [520, 372] width 293 height 32
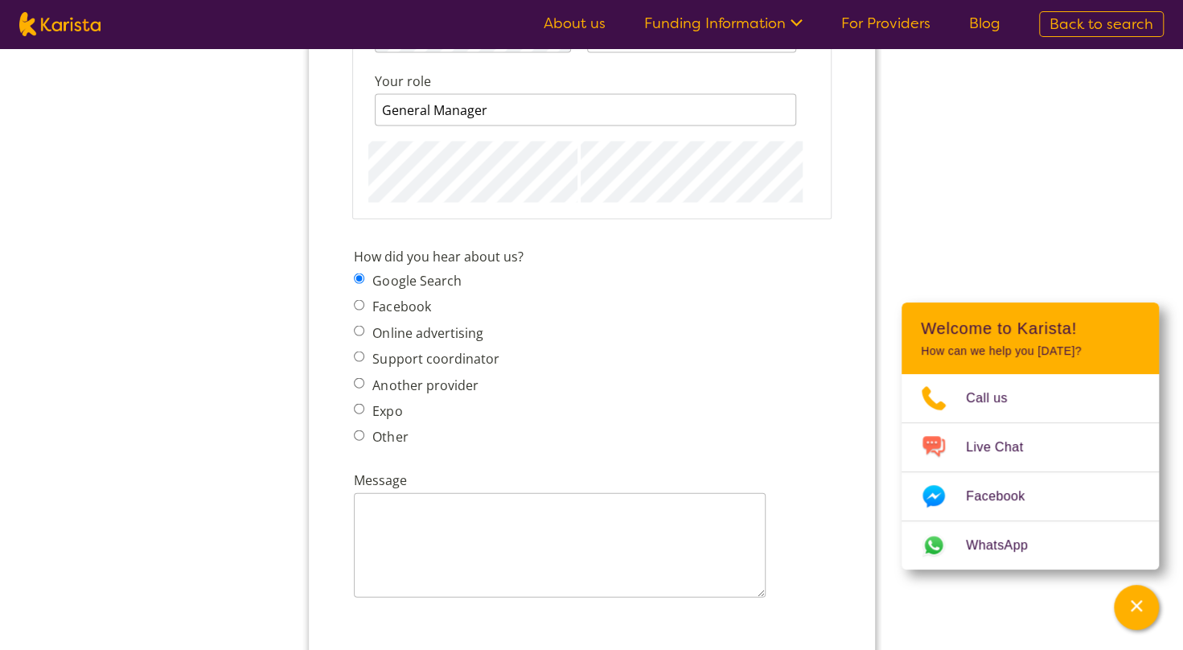
scroll to position [2092, 0]
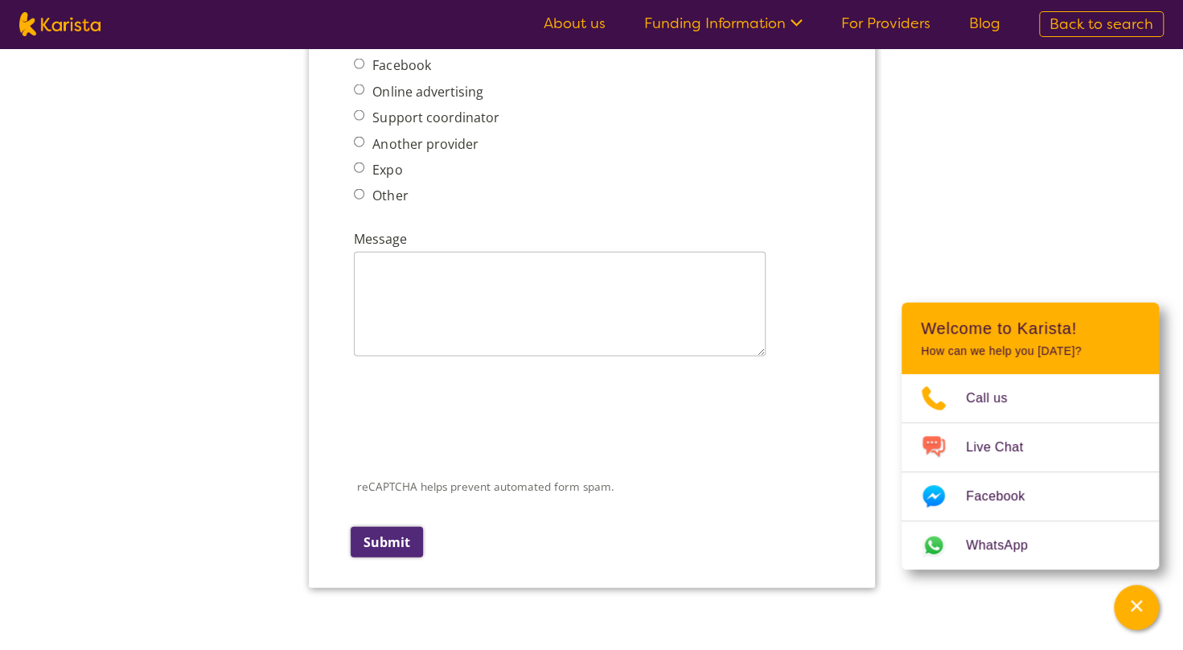
type input "18645366"
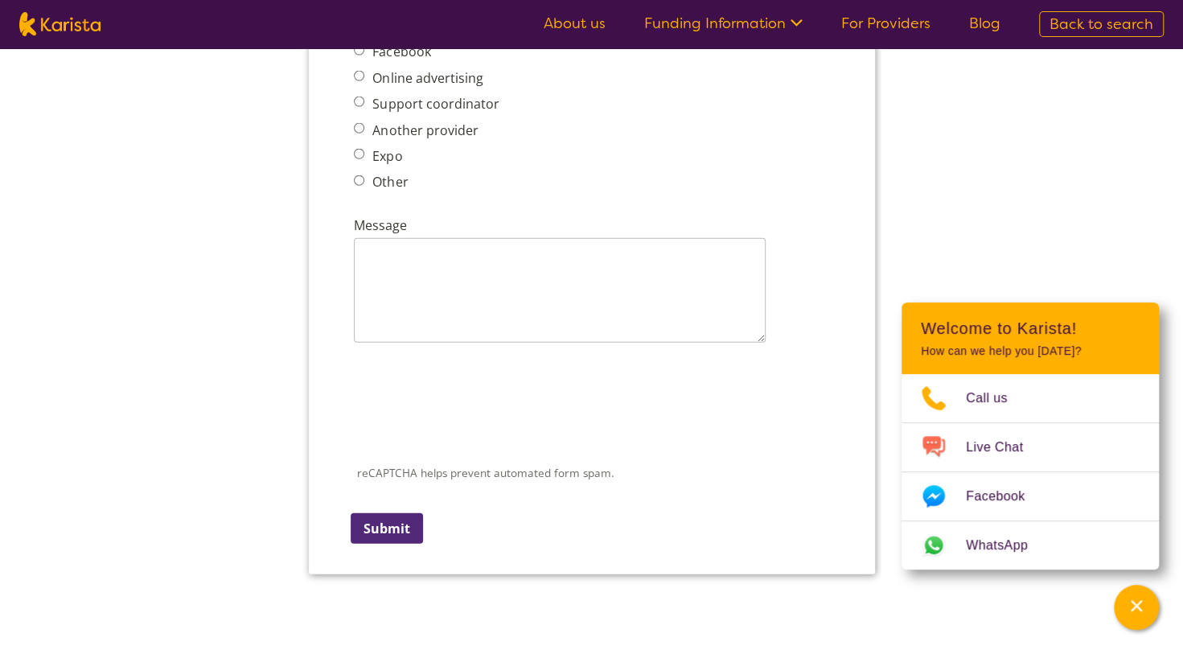
click at [408, 540] on input "Submit" at bounding box center [386, 528] width 72 height 31
